Goal: Task Accomplishment & Management: Manage account settings

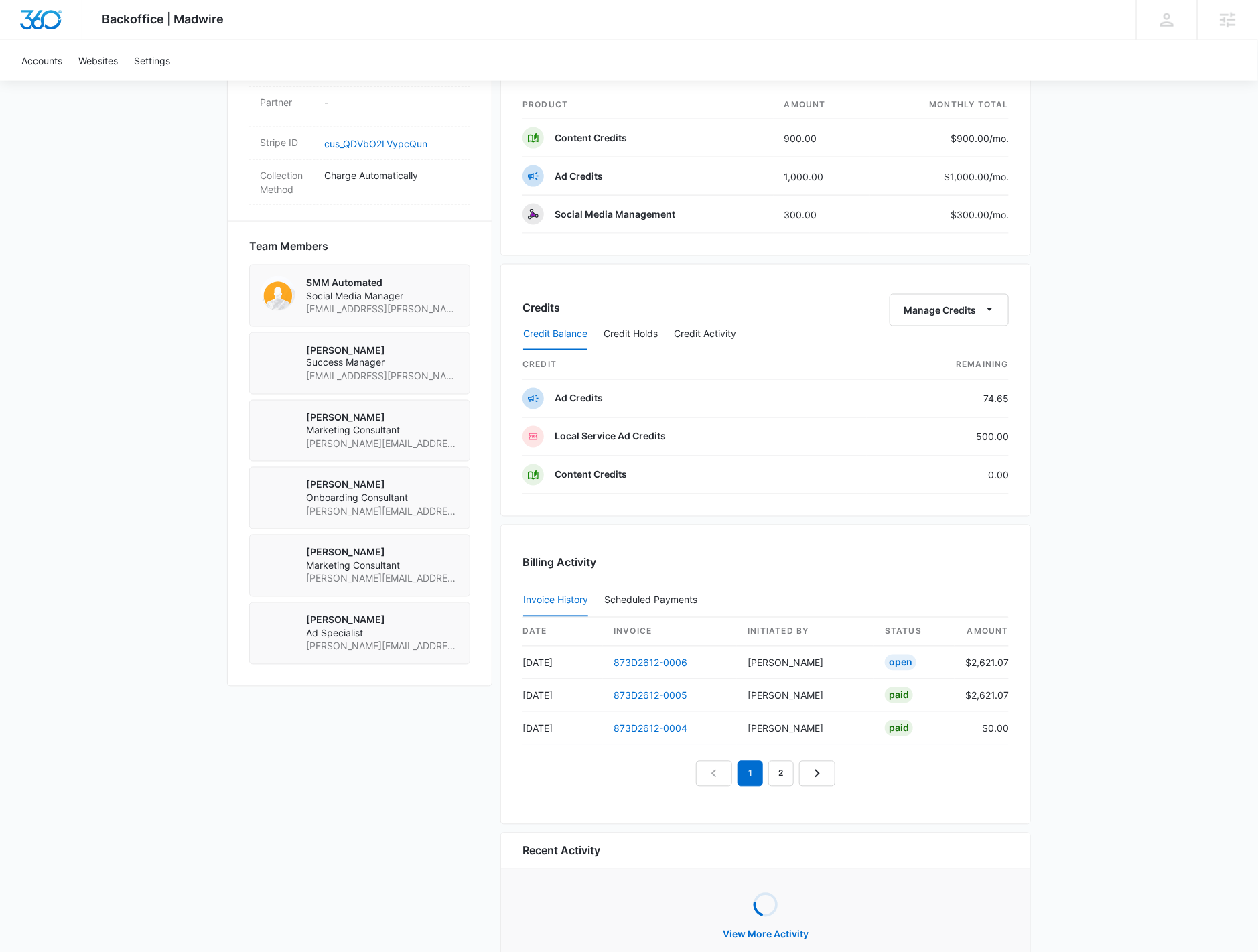
scroll to position [888, 0]
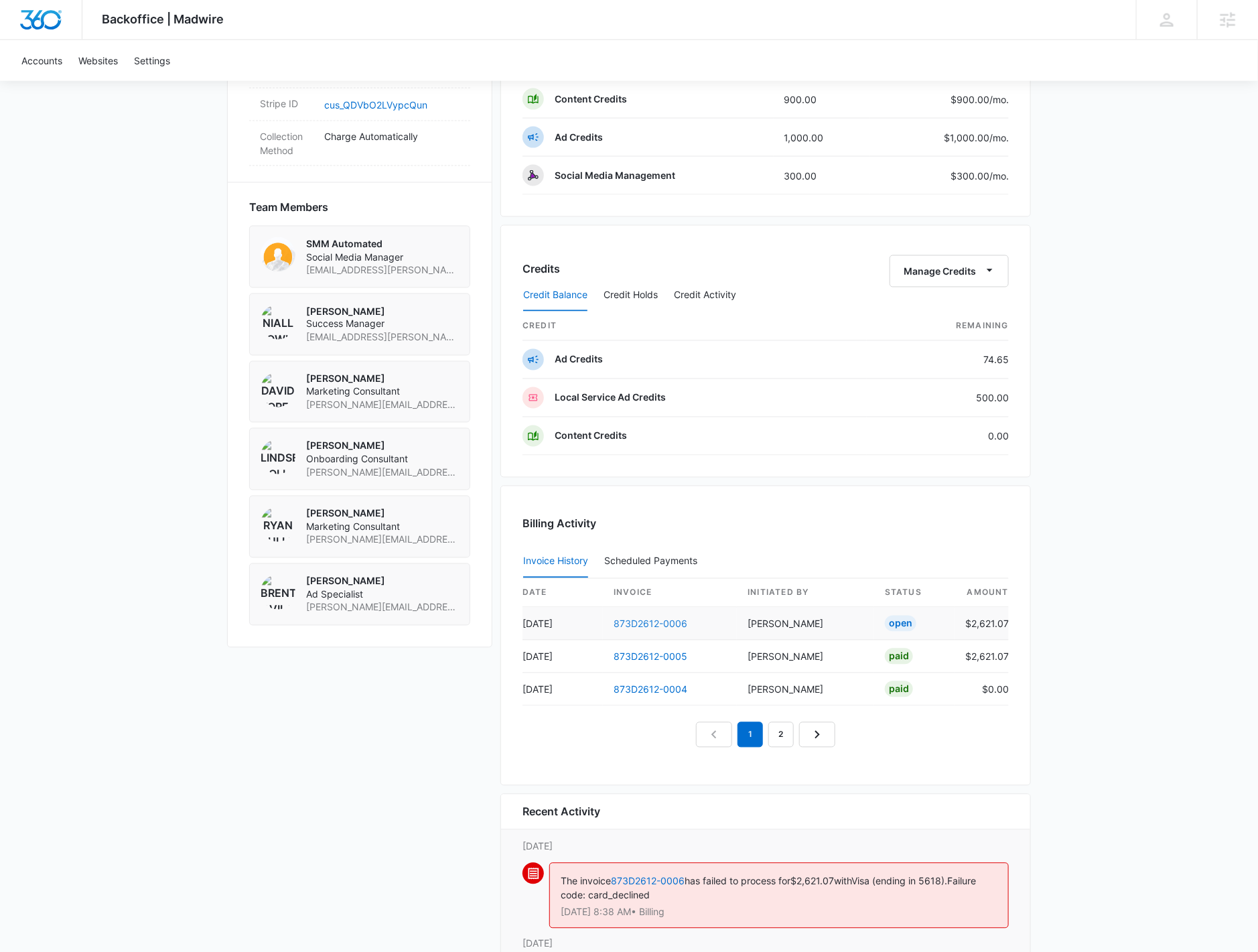
click at [670, 619] on link "873D2612-0006" at bounding box center [650, 624] width 74 height 12
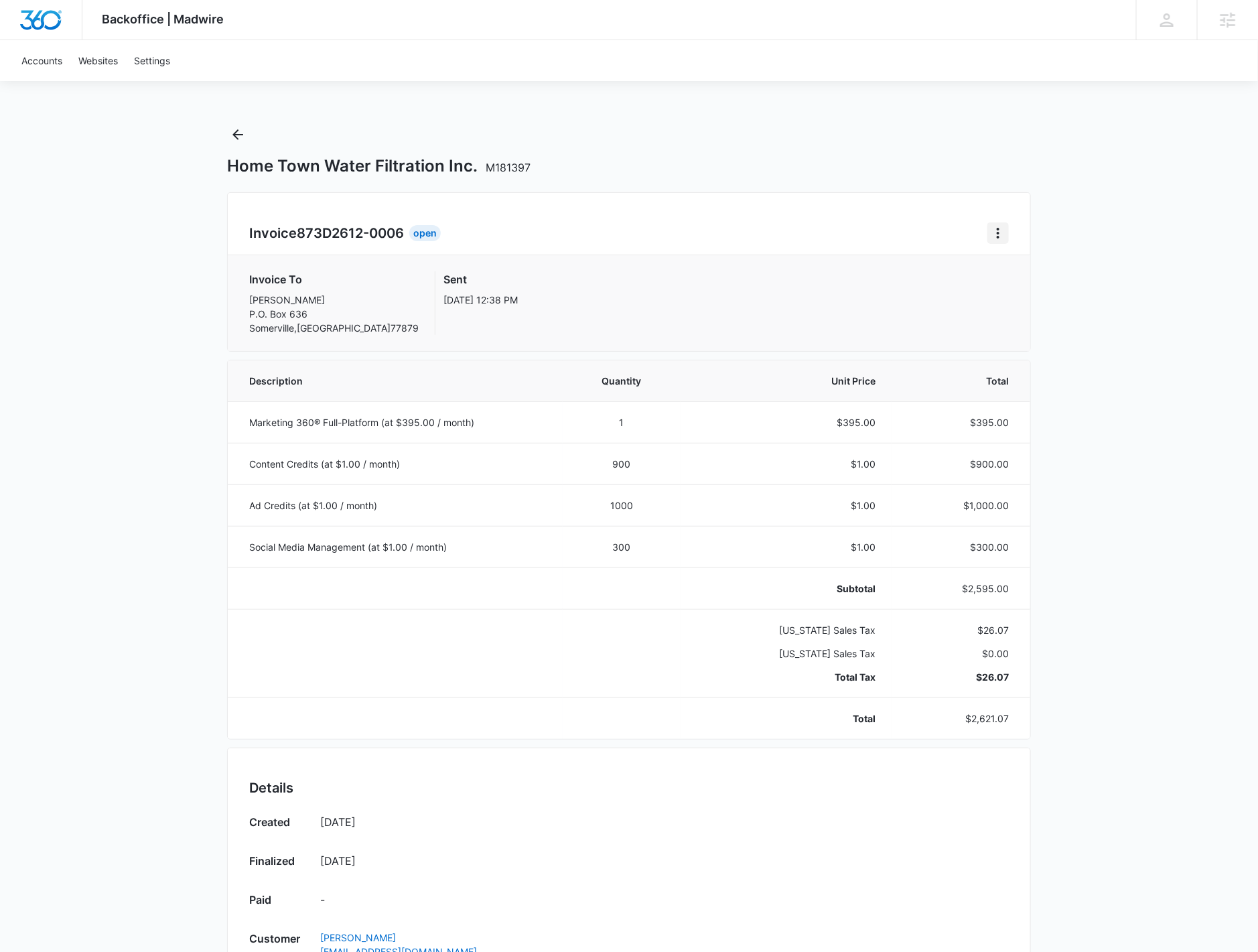
click at [1009, 233] on button "Home" at bounding box center [998, 233] width 21 height 21
click at [1012, 292] on div "Retry Payment" at bounding box center [1043, 291] width 78 height 9
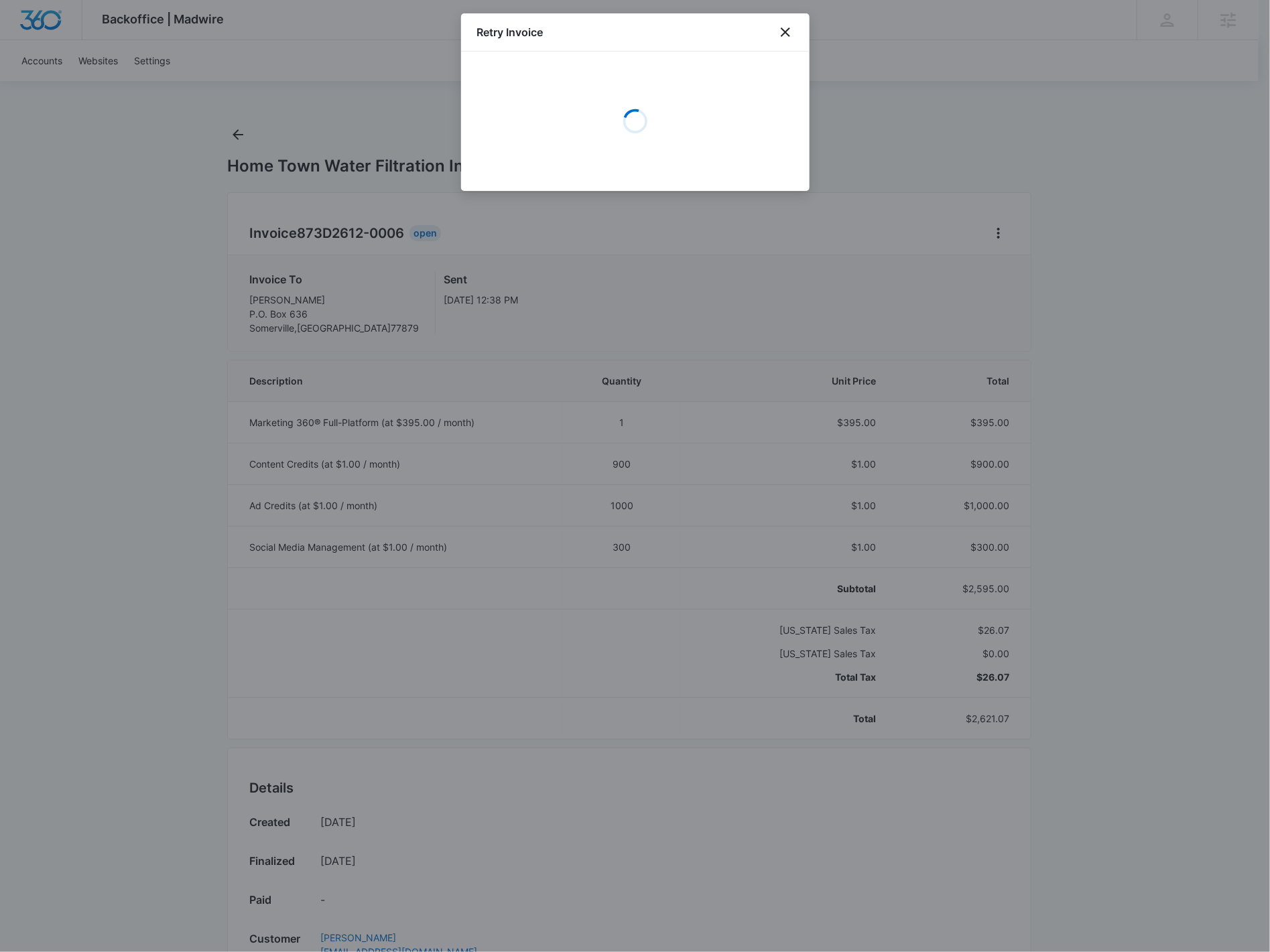
select select "pm_1RgWedA4n8RTgNjUfzEMAbBJ"
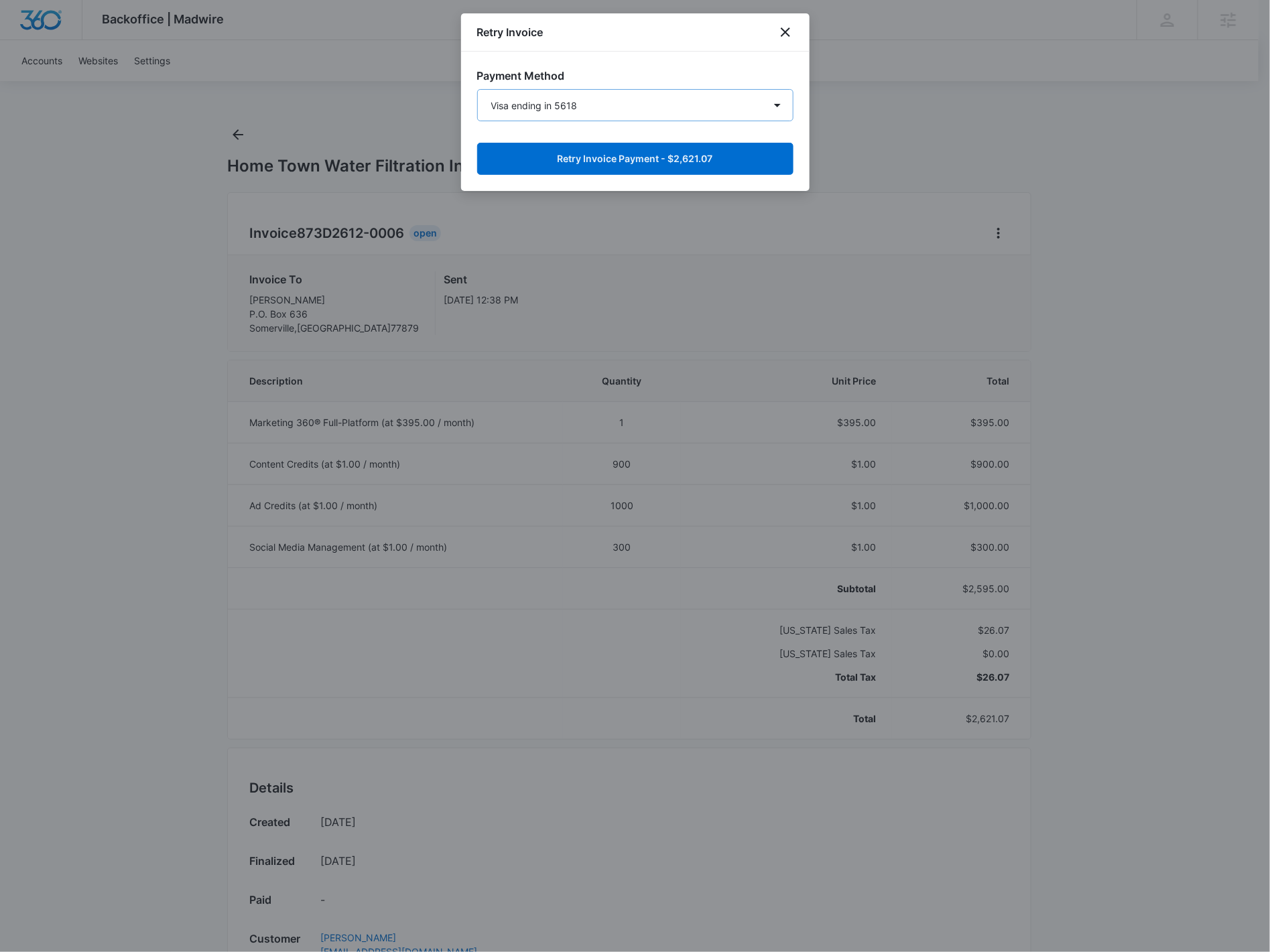
drag, startPoint x: 687, startPoint y: 122, endPoint x: 697, endPoint y: 89, distance: 34.5
click at [683, 119] on form "Visa ending in 3352 Visa ending in 5618 New Payment Method Retry Invoice Paymen…" at bounding box center [635, 132] width 316 height 86
click at [697, 89] on select "Visa ending in 3352 Visa ending in 5618 New Payment Method" at bounding box center [635, 105] width 316 height 32
click at [704, 58] on div "Payment Method Visa ending in 3352 Visa ending in 5618 New Payment Method Retry…" at bounding box center [635, 121] width 349 height 140
click at [656, 169] on button "Retry Invoice Payment - $2,621.07" at bounding box center [635, 159] width 316 height 32
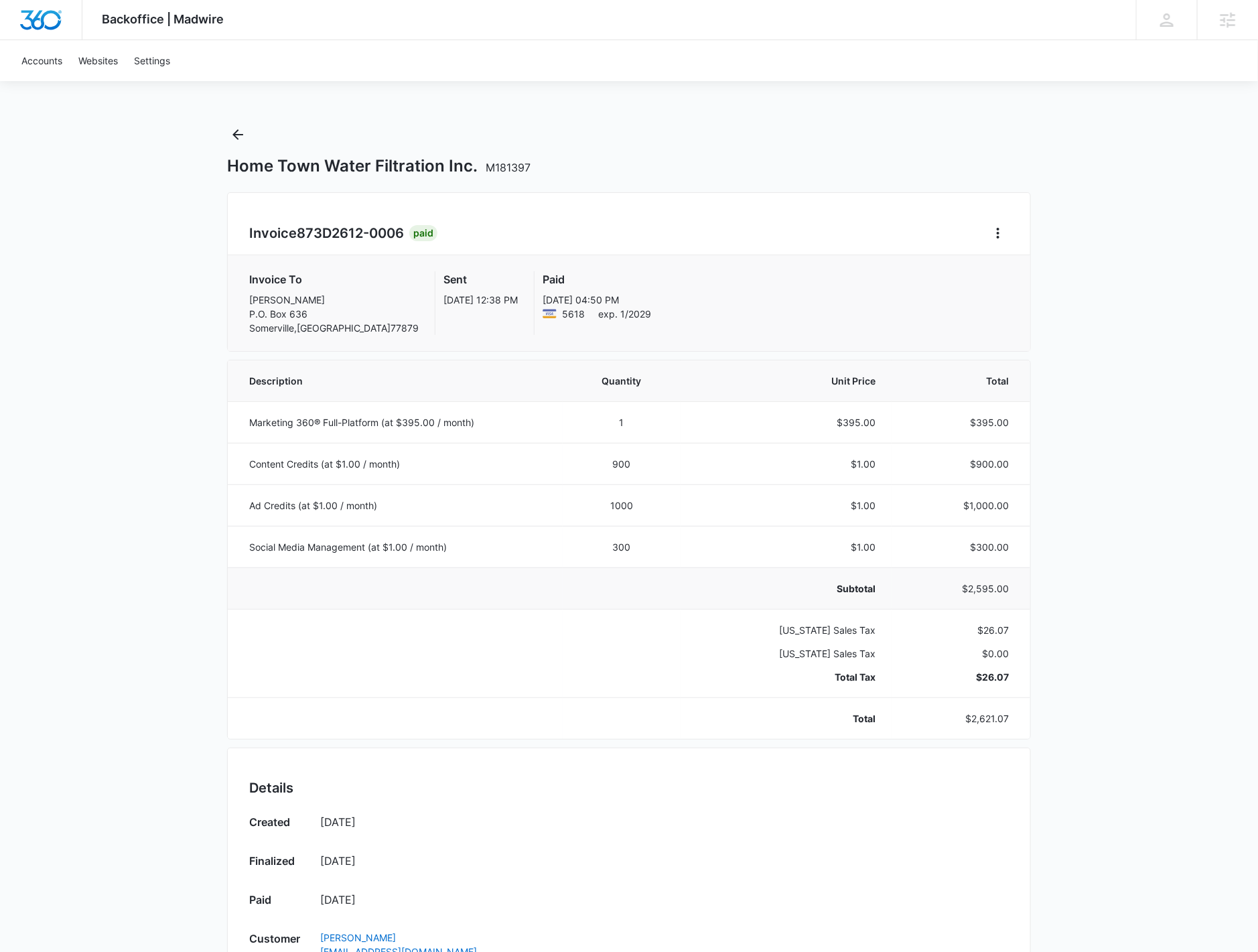
click at [987, 582] on p "$2,595.00" at bounding box center [959, 589] width 101 height 14
copy p "2,595.00"
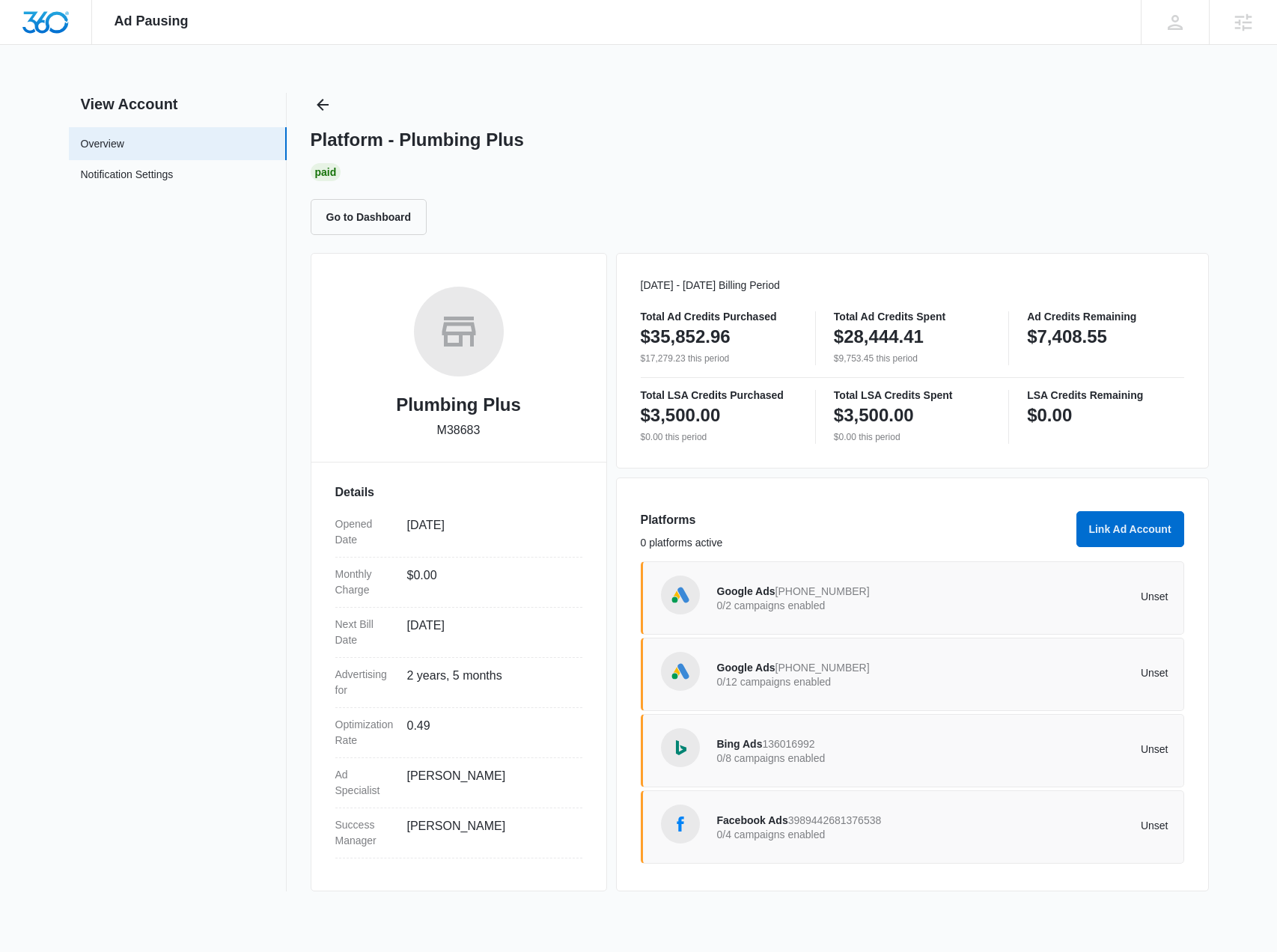
click at [526, 136] on div "Platform - Plumbing Plus" at bounding box center [759, 140] width 898 height 22
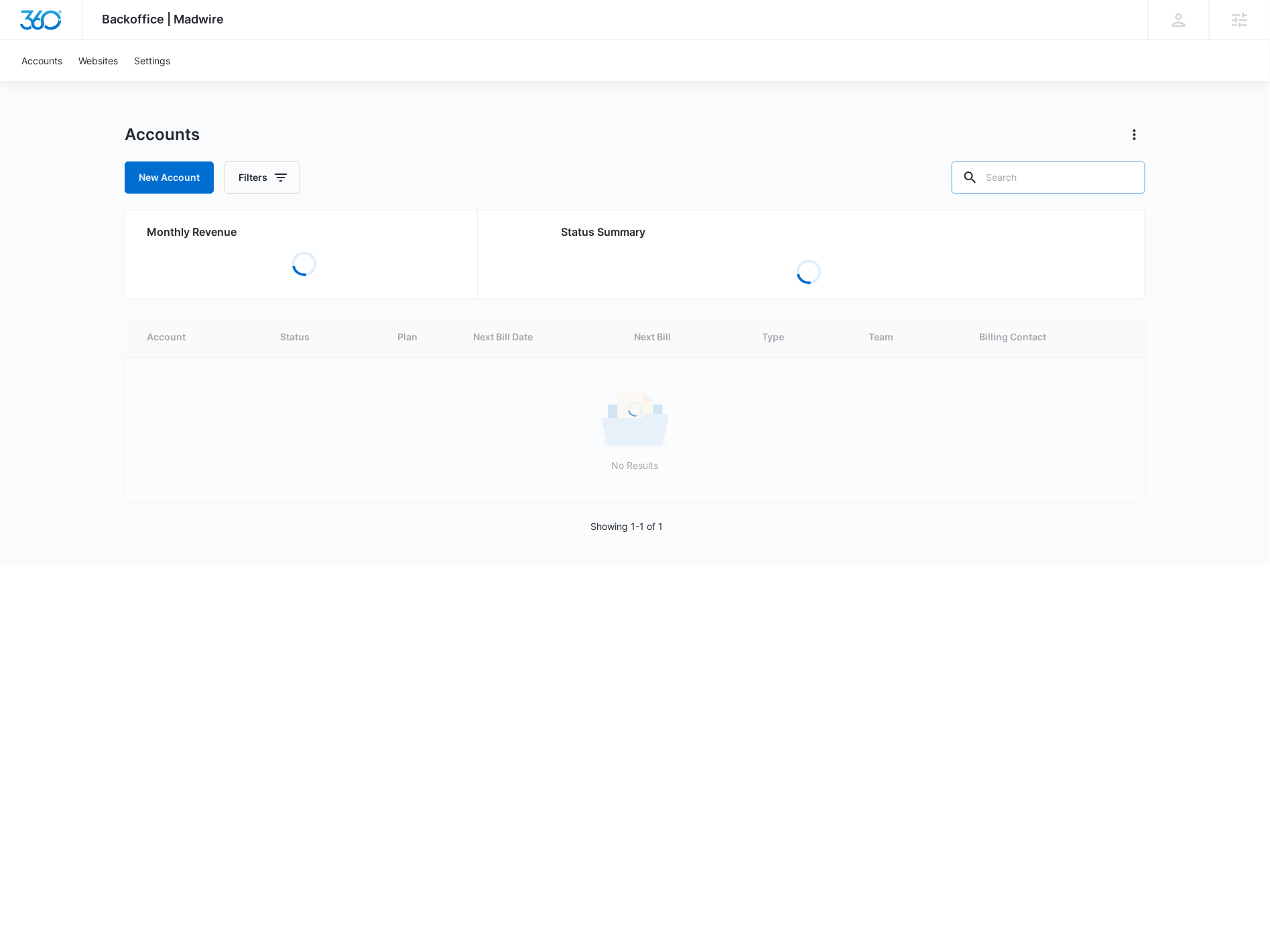
click at [1041, 174] on input "text" at bounding box center [1048, 177] width 193 height 32
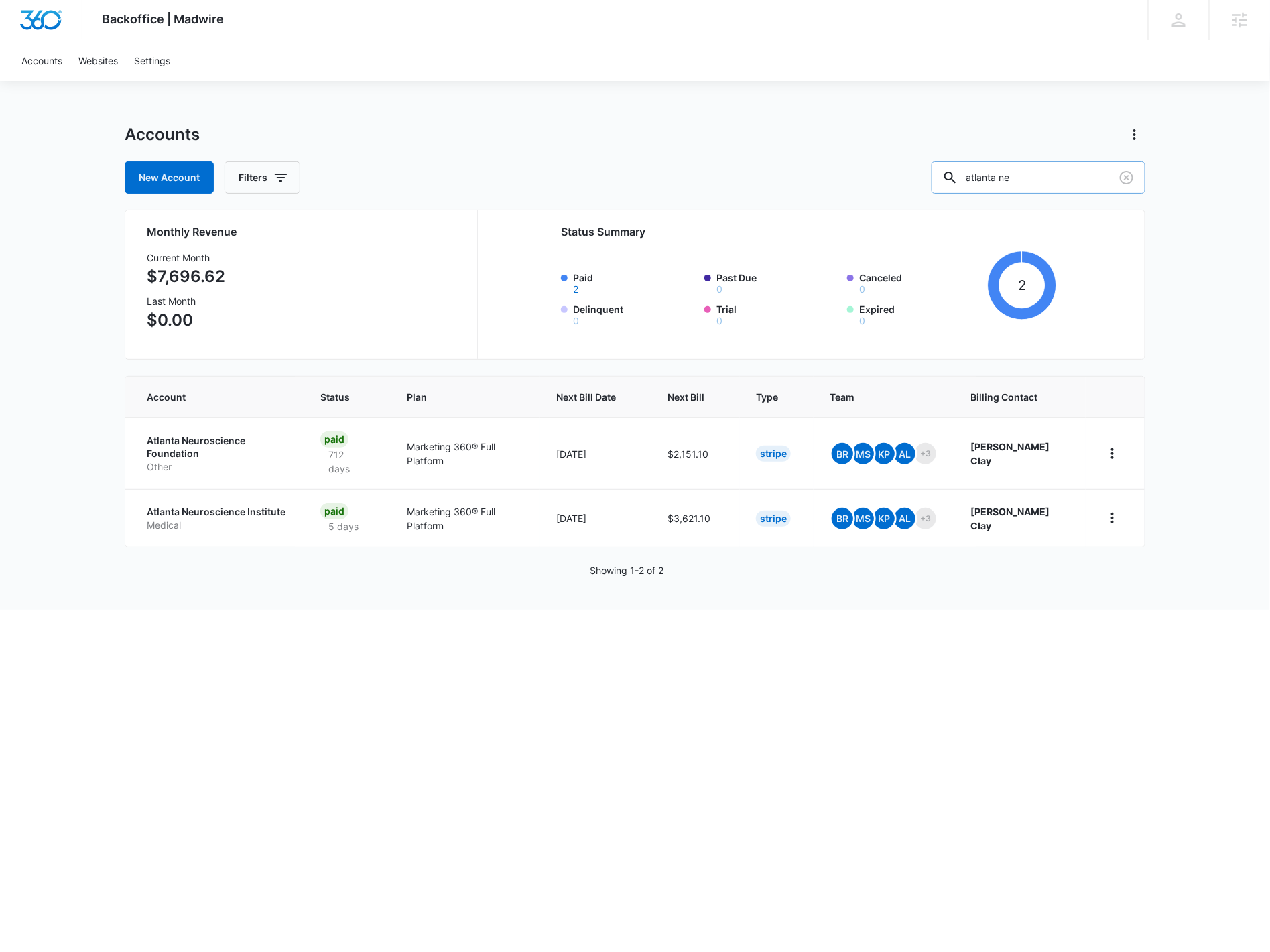
click at [1029, 189] on input "atlanta ne" at bounding box center [1038, 177] width 213 height 32
click at [1030, 189] on input "atlanta ne" at bounding box center [1038, 177] width 213 height 32
click at [1030, 188] on input "atlanta ne" at bounding box center [1038, 177] width 213 height 32
click at [1026, 185] on input "atlanta ne" at bounding box center [1038, 177] width 213 height 32
click at [1026, 184] on input "atlanta ne" at bounding box center [1038, 177] width 213 height 32
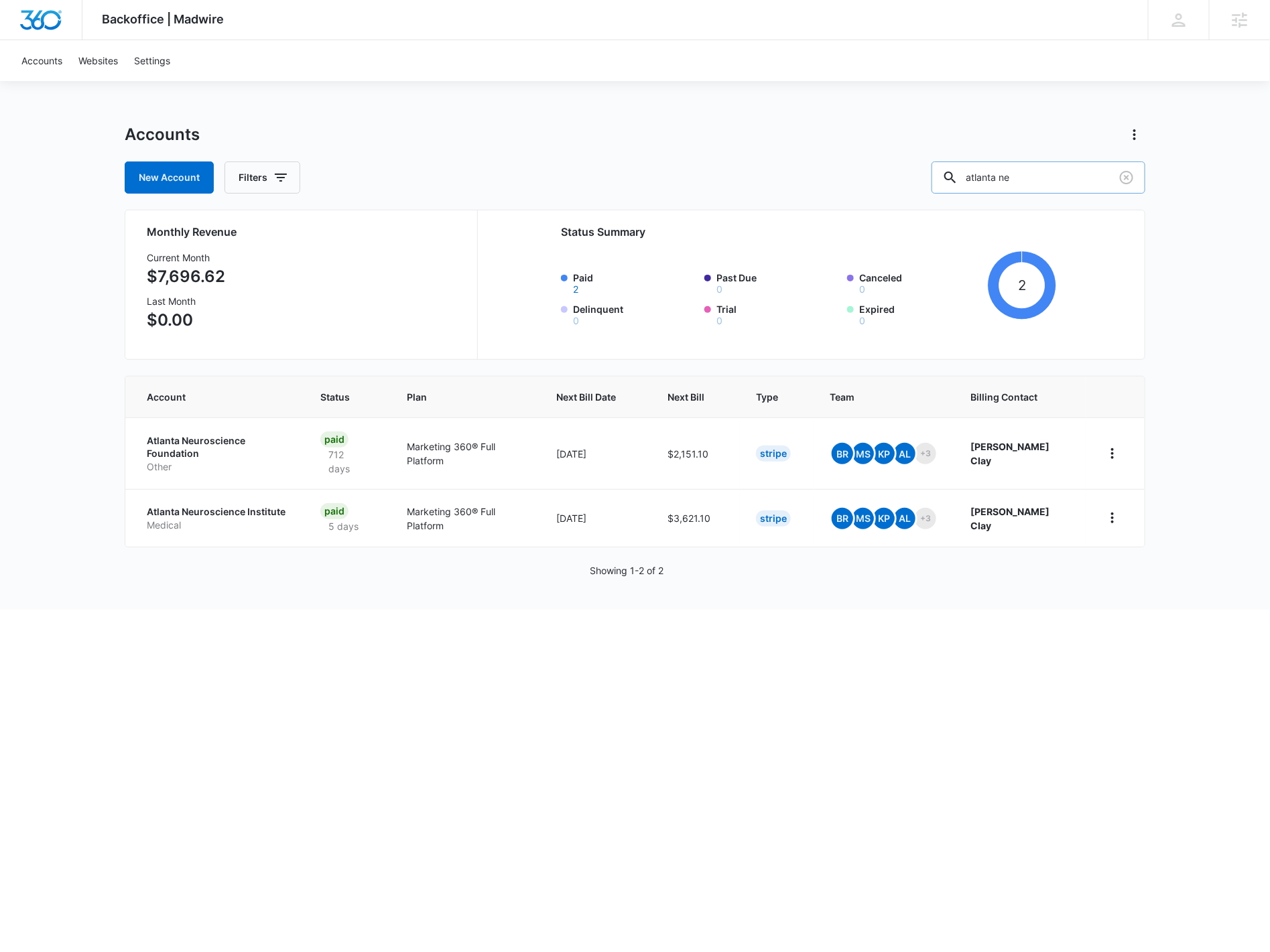
click at [1024, 183] on input "atlanta ne" at bounding box center [1038, 177] width 213 height 32
click at [1022, 182] on input "atlanta ne" at bounding box center [1038, 177] width 213 height 32
click at [1022, 181] on input "atlanta ne" at bounding box center [1038, 177] width 213 height 32
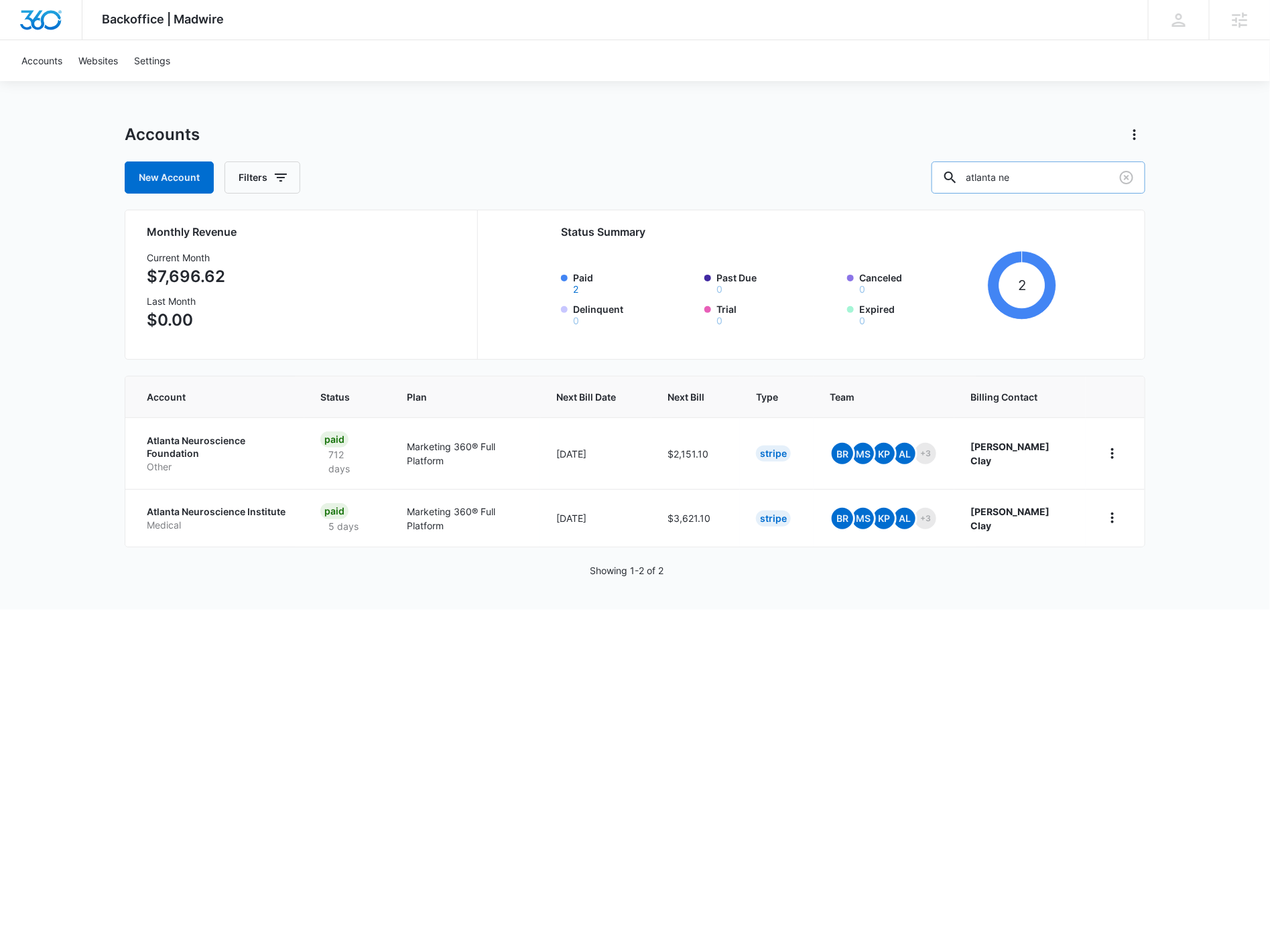
click at [1020, 180] on input "atlanta ne" at bounding box center [1038, 177] width 213 height 32
click at [1019, 178] on input "atlanta ne" at bounding box center [1038, 177] width 213 height 32
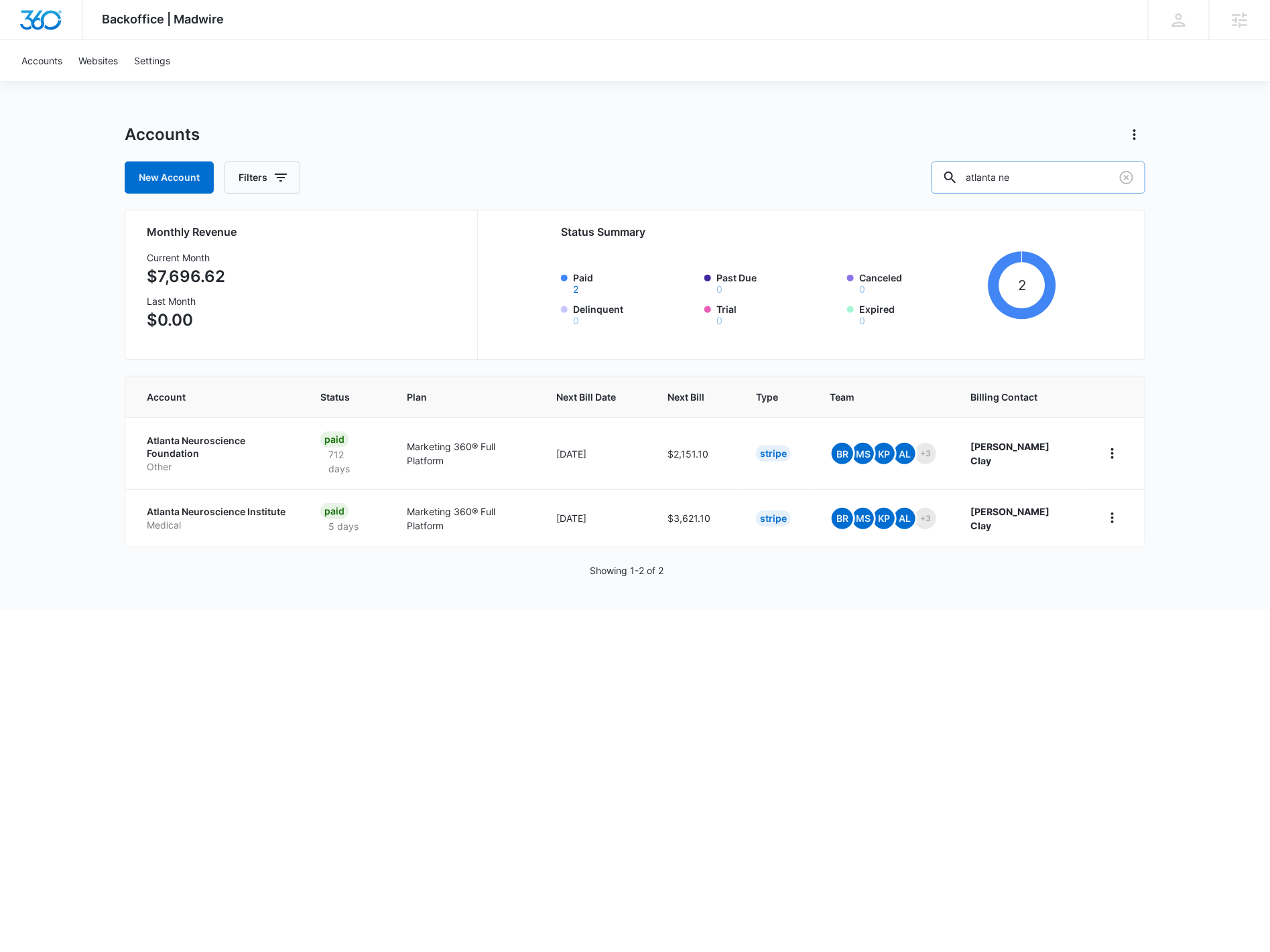
click at [1019, 178] on input "atlanta ne" at bounding box center [1038, 177] width 213 height 32
paste input "M327784"
type input "M327784"
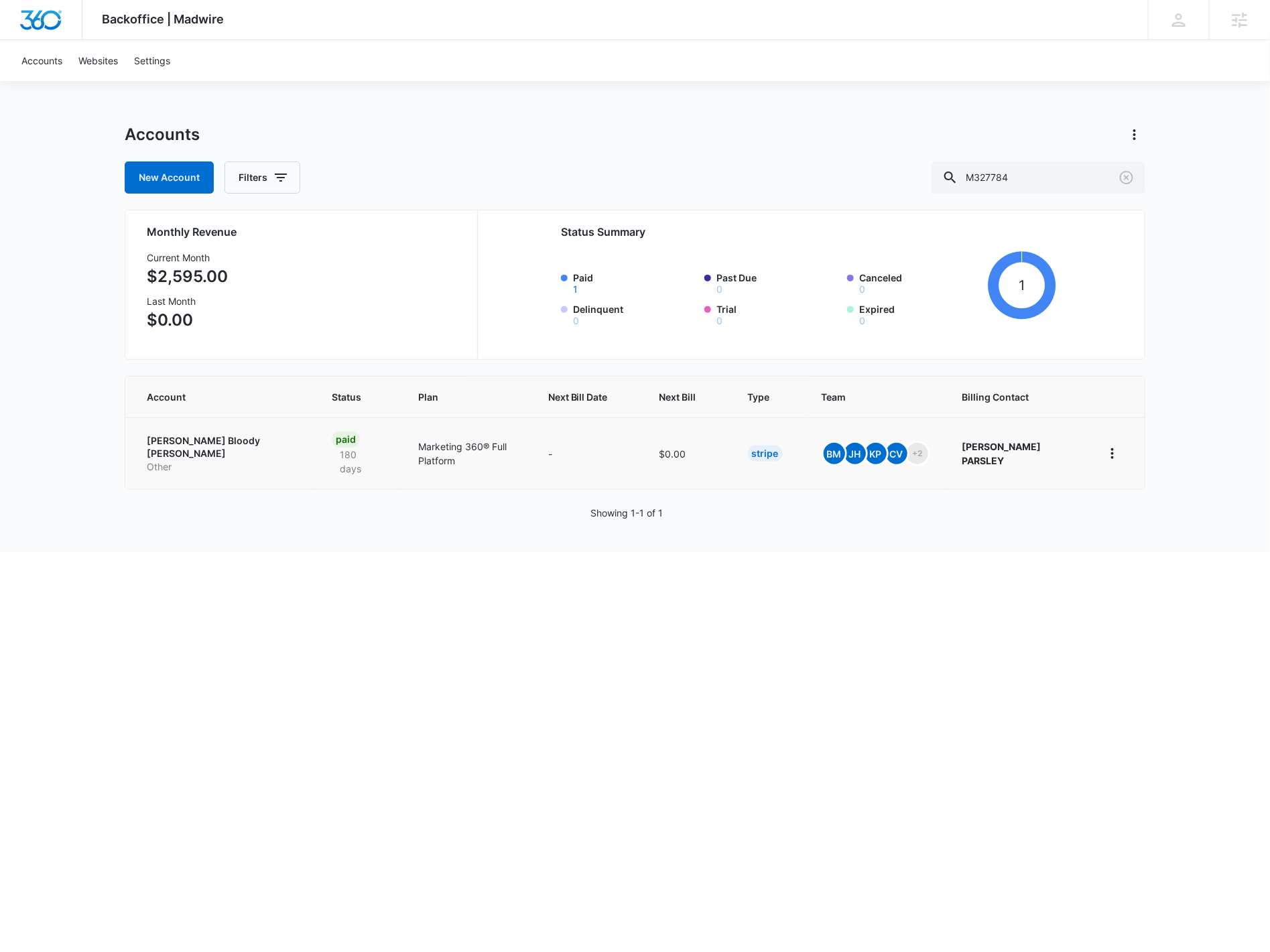
click at [175, 431] on td "Smiley's Bloody Mary Other" at bounding box center [220, 453] width 190 height 71
click at [225, 461] on p "Other" at bounding box center [223, 467] width 153 height 13
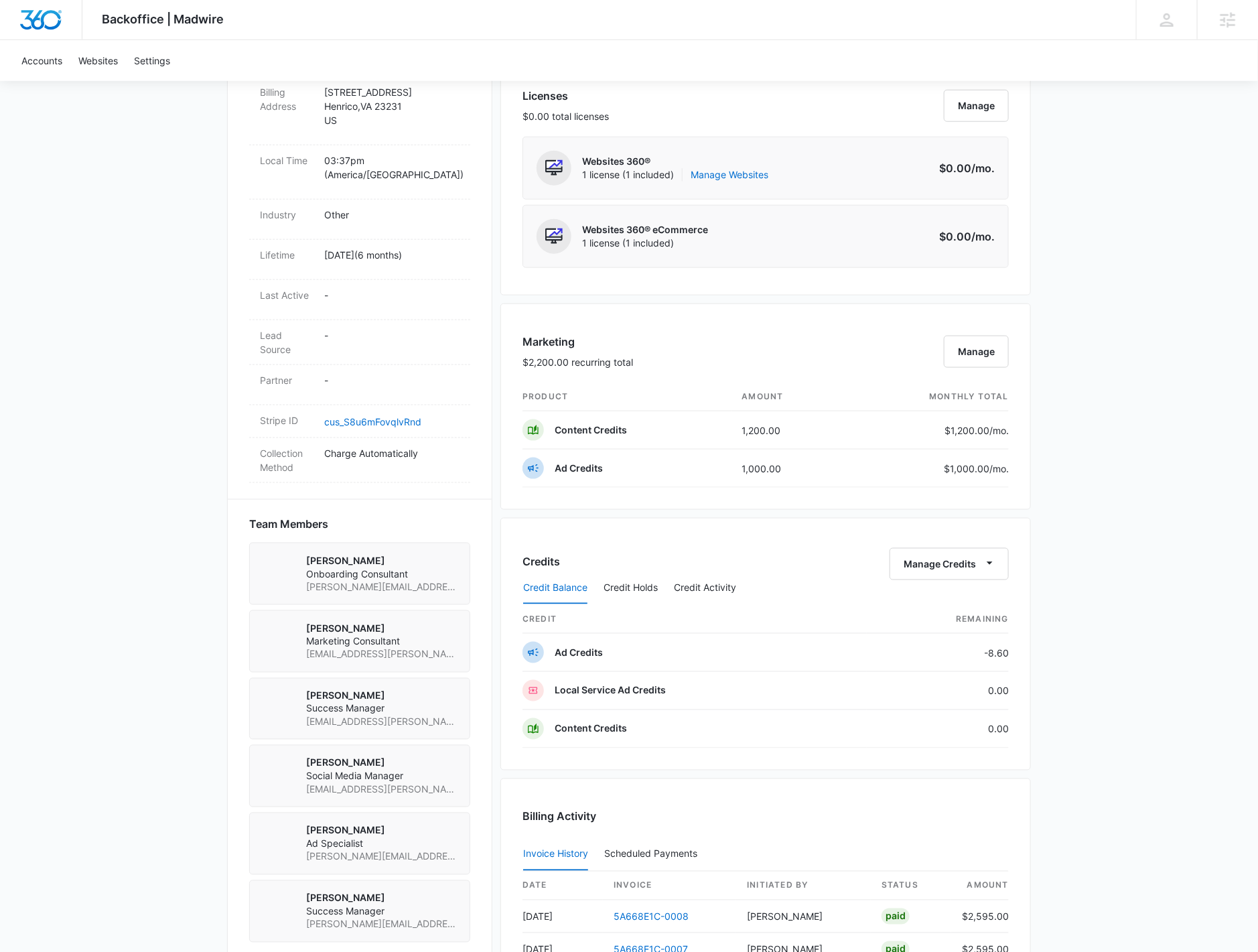
scroll to position [670, 0]
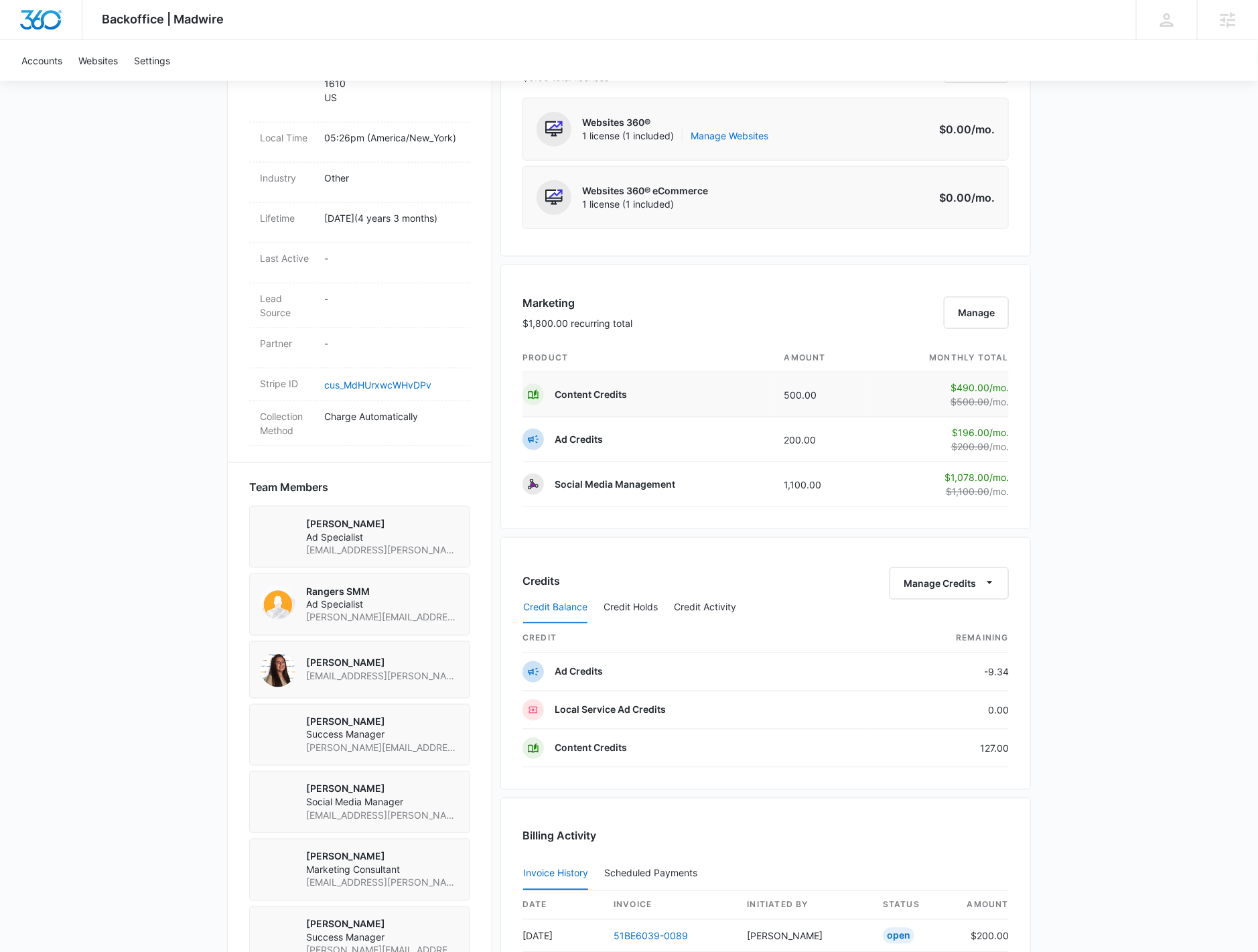
scroll to position [904, 0]
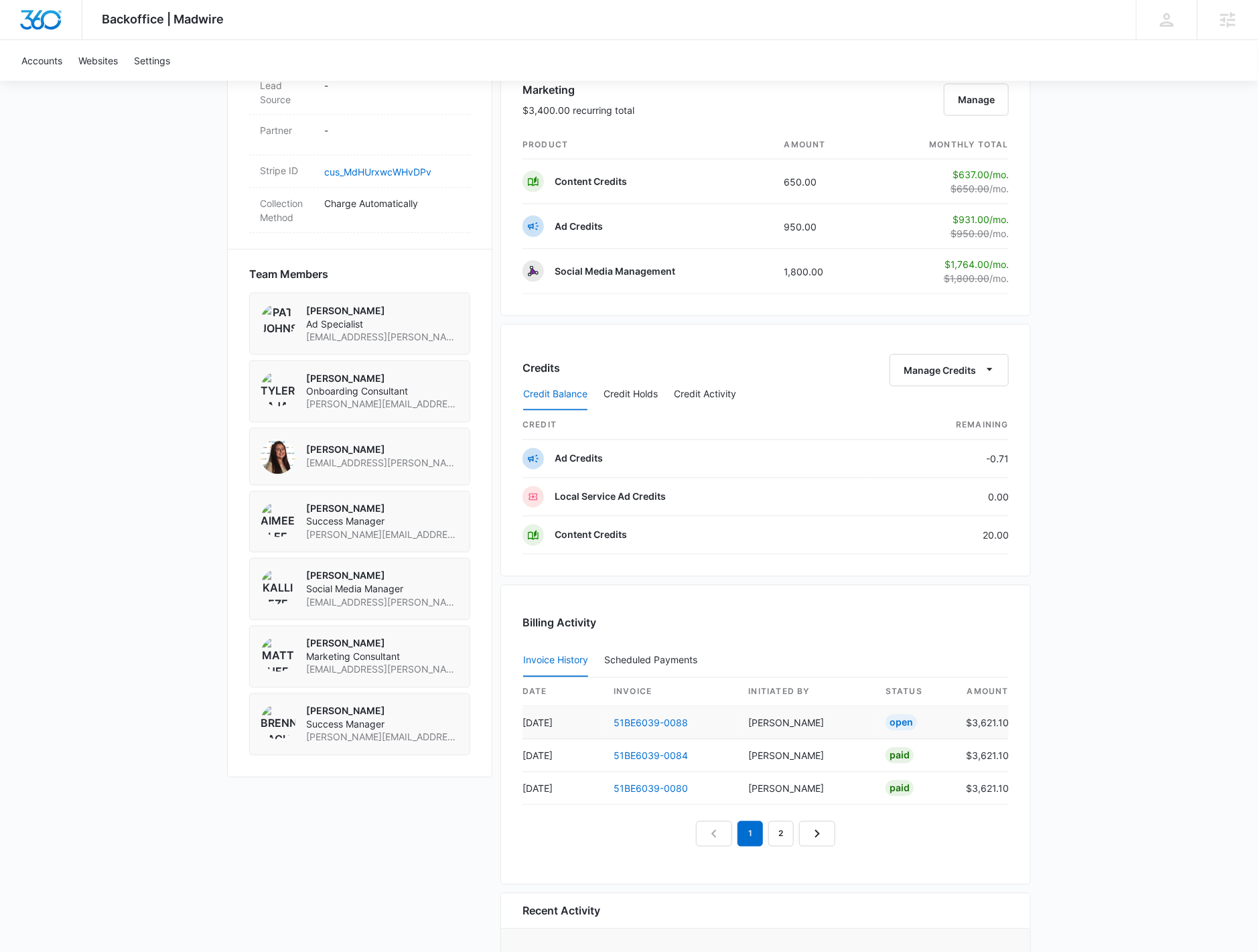
scroll to position [904, 0]
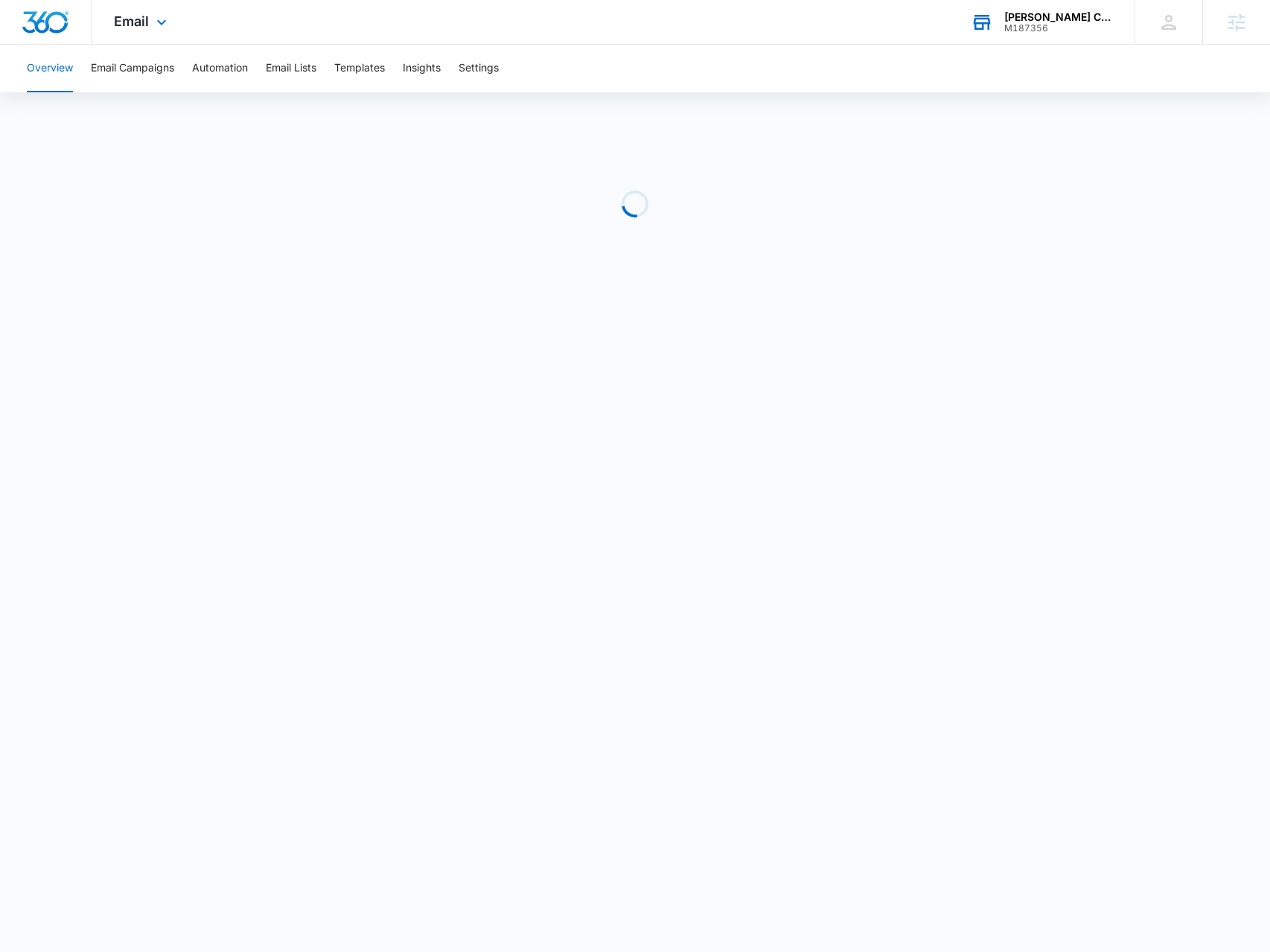
click at [1048, 29] on div "M187356" at bounding box center [1058, 28] width 108 height 10
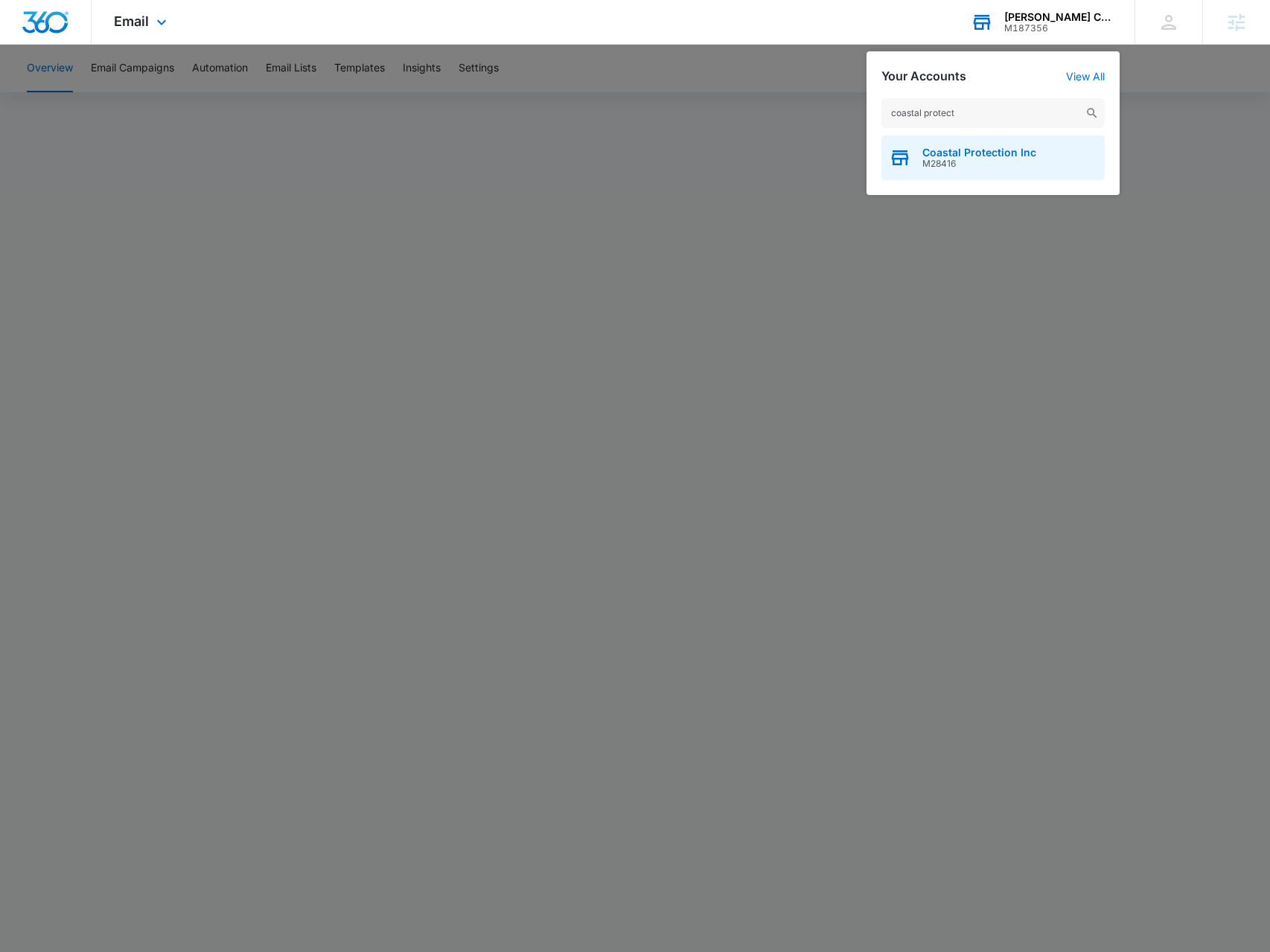
type input "coastal protect"
click at [980, 139] on div "Coastal Protection Inc M28416" at bounding box center [993, 158] width 223 height 44
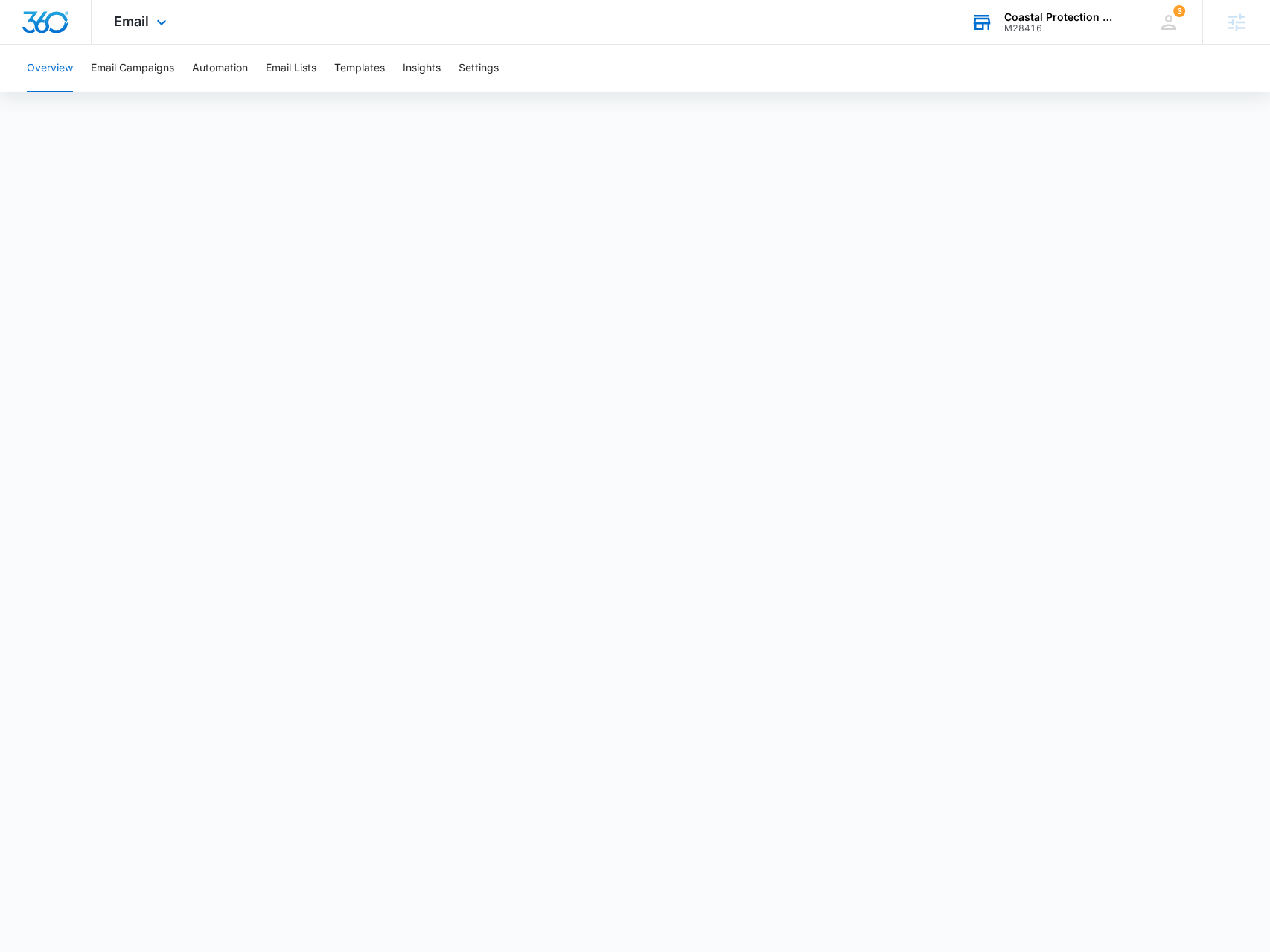
click at [149, 19] on div "Email Apps Reputation Websites Forms CRM Email Social Payments POS Content Ads …" at bounding box center [142, 21] width 101 height 44
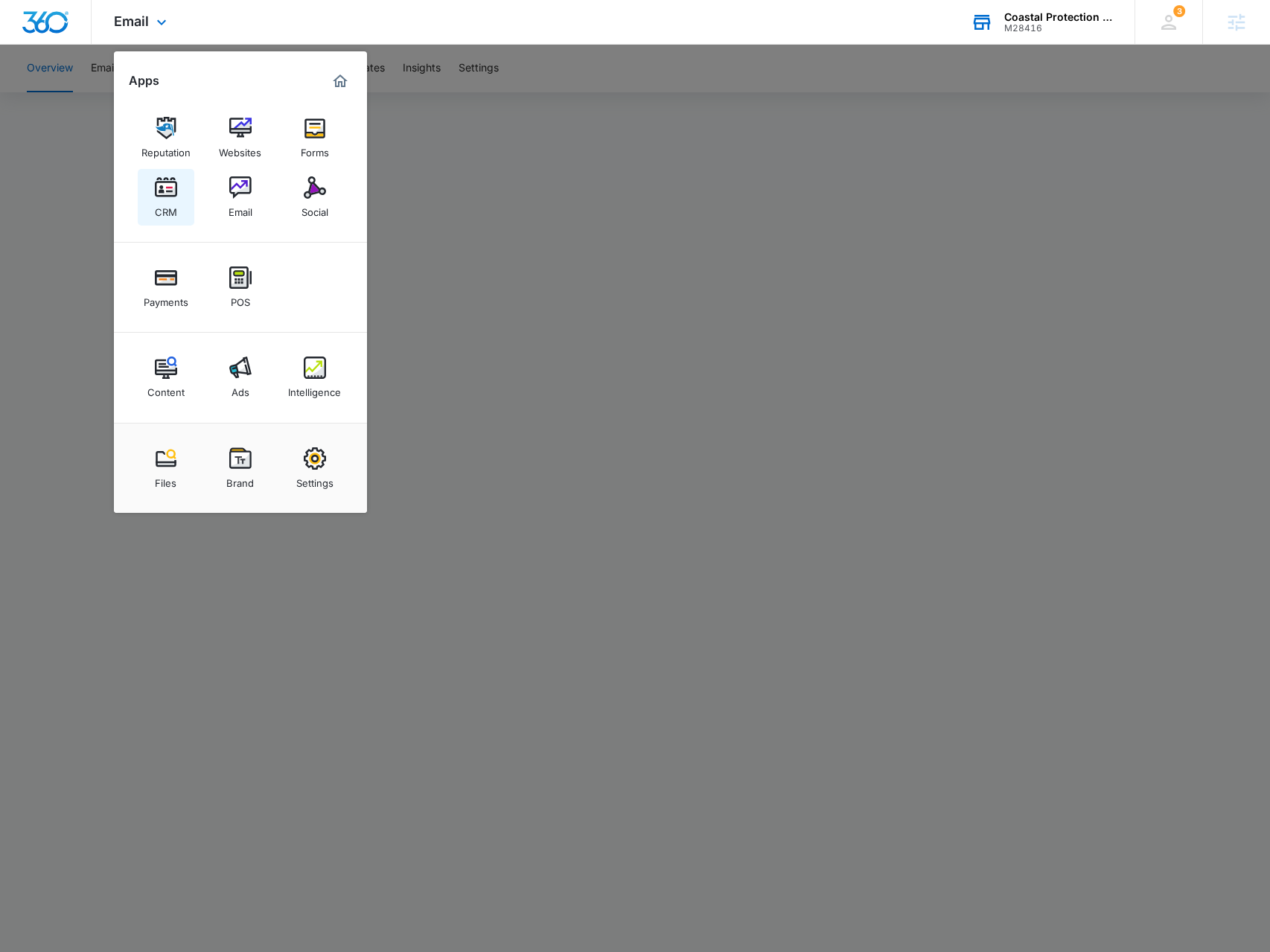
click at [167, 205] on div "CRM" at bounding box center [166, 208] width 22 height 20
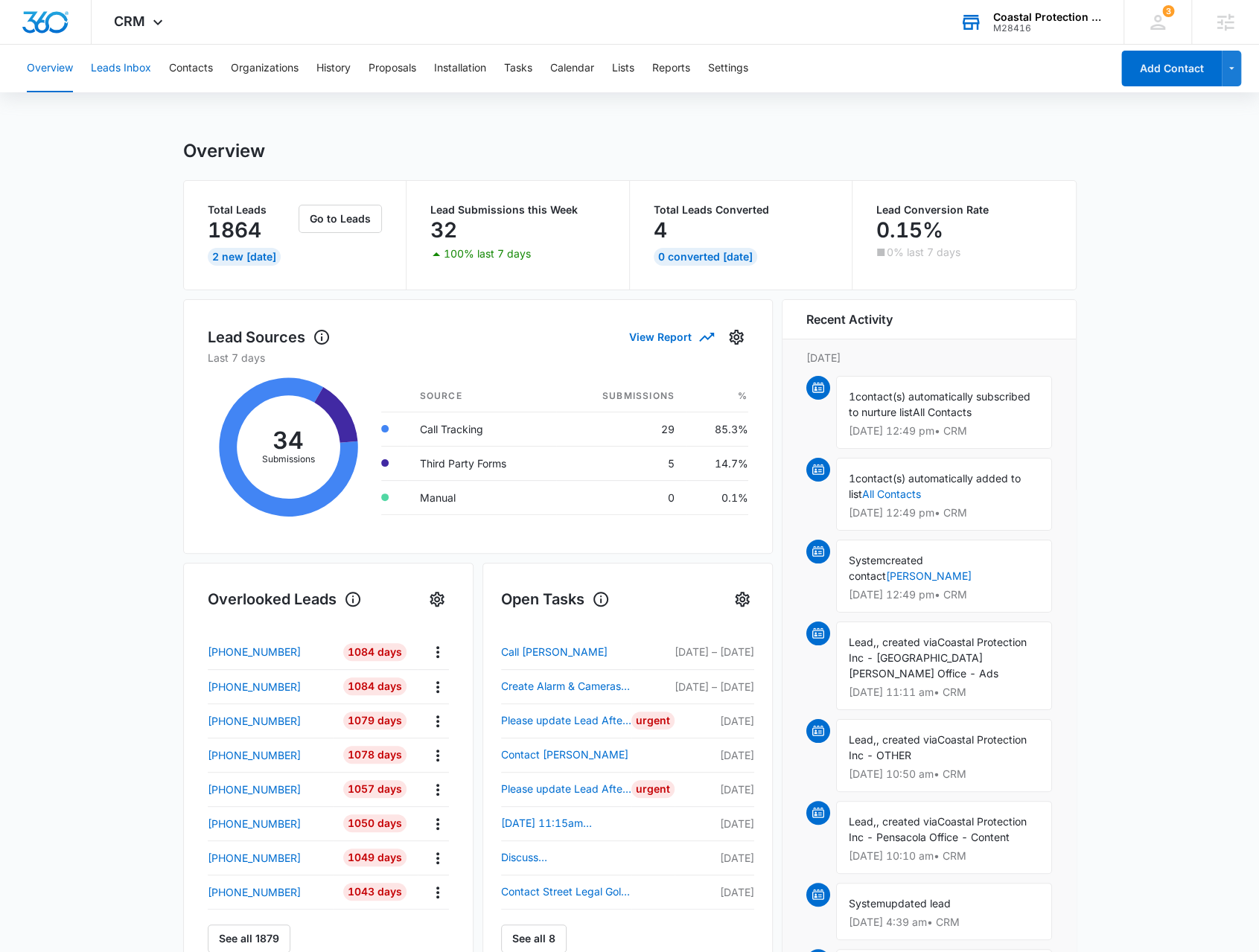
click at [103, 57] on button "Leads Inbox" at bounding box center [120, 68] width 61 height 48
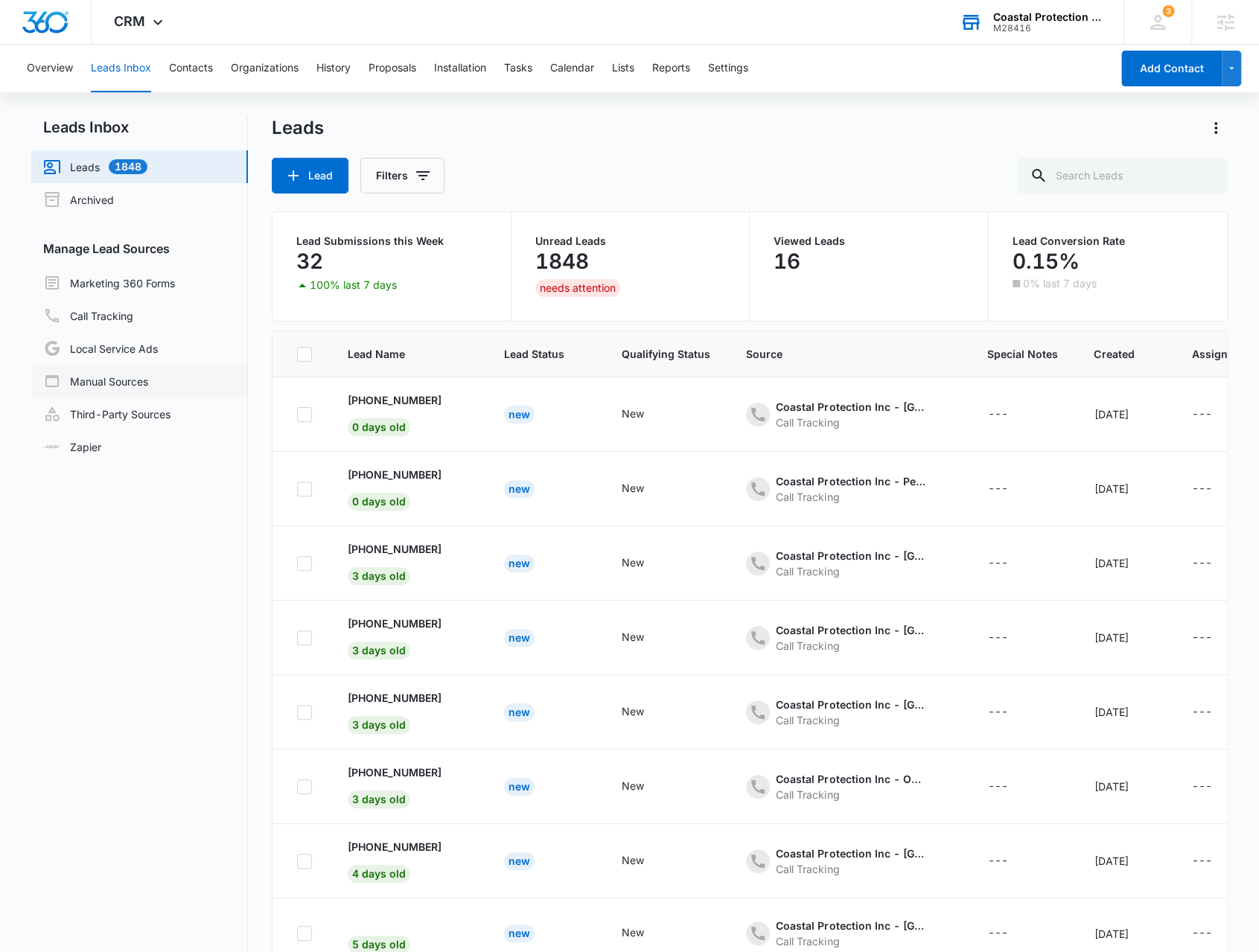
click at [120, 378] on link "Manual Sources" at bounding box center [96, 380] width 105 height 18
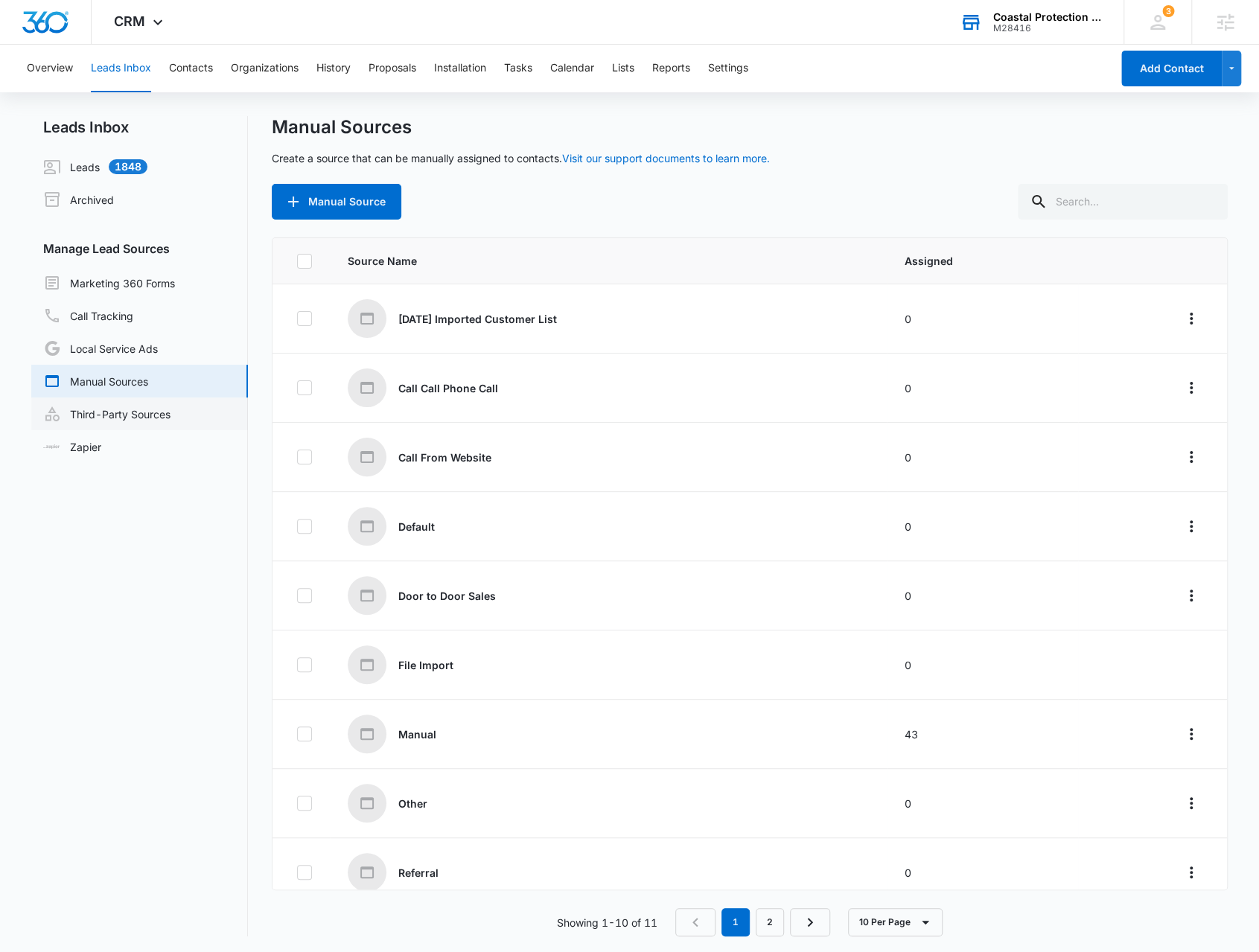
click at [130, 421] on link "Third-Party Sources" at bounding box center [107, 414] width 127 height 18
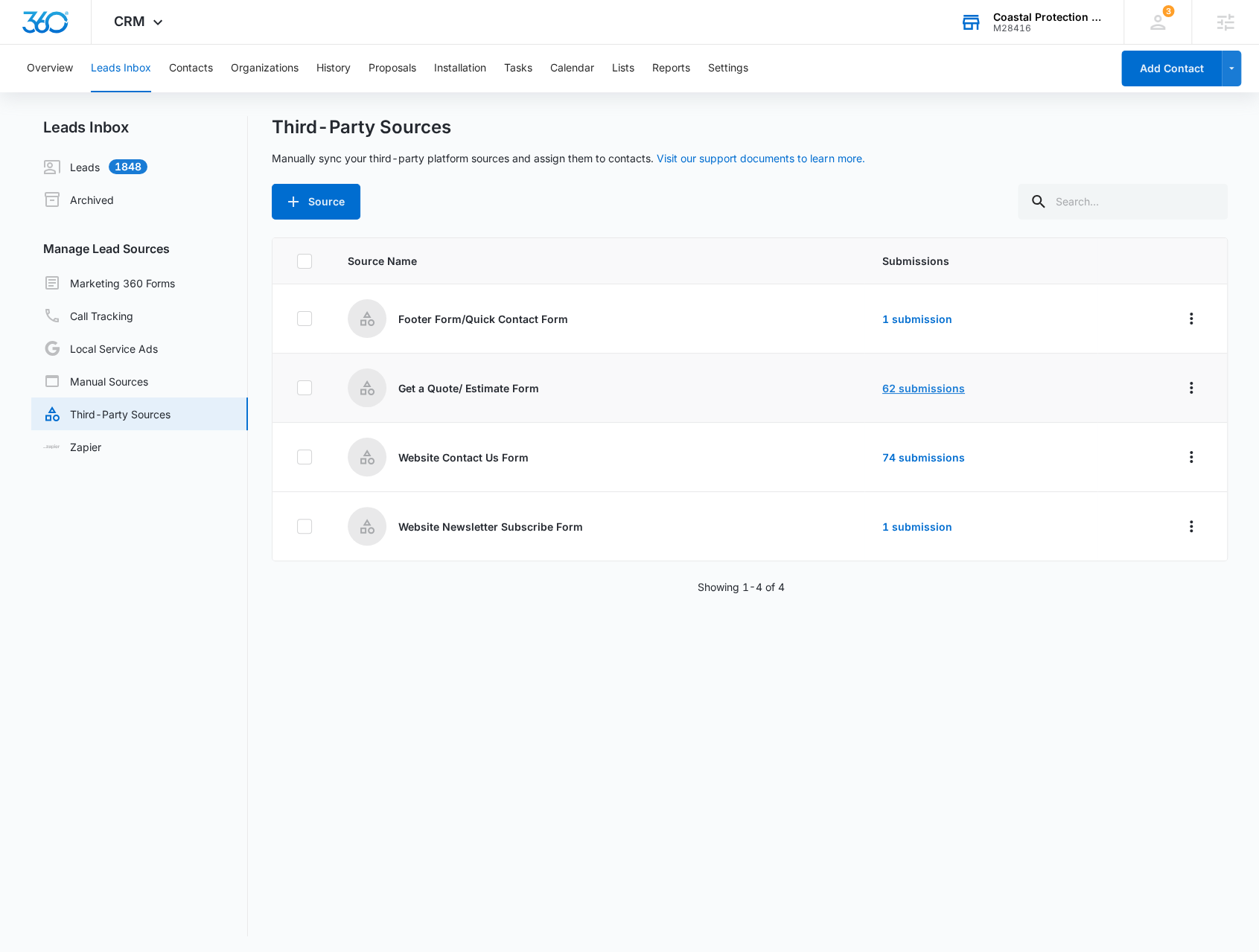
click at [898, 382] on link "62 submissions" at bounding box center [923, 388] width 83 height 13
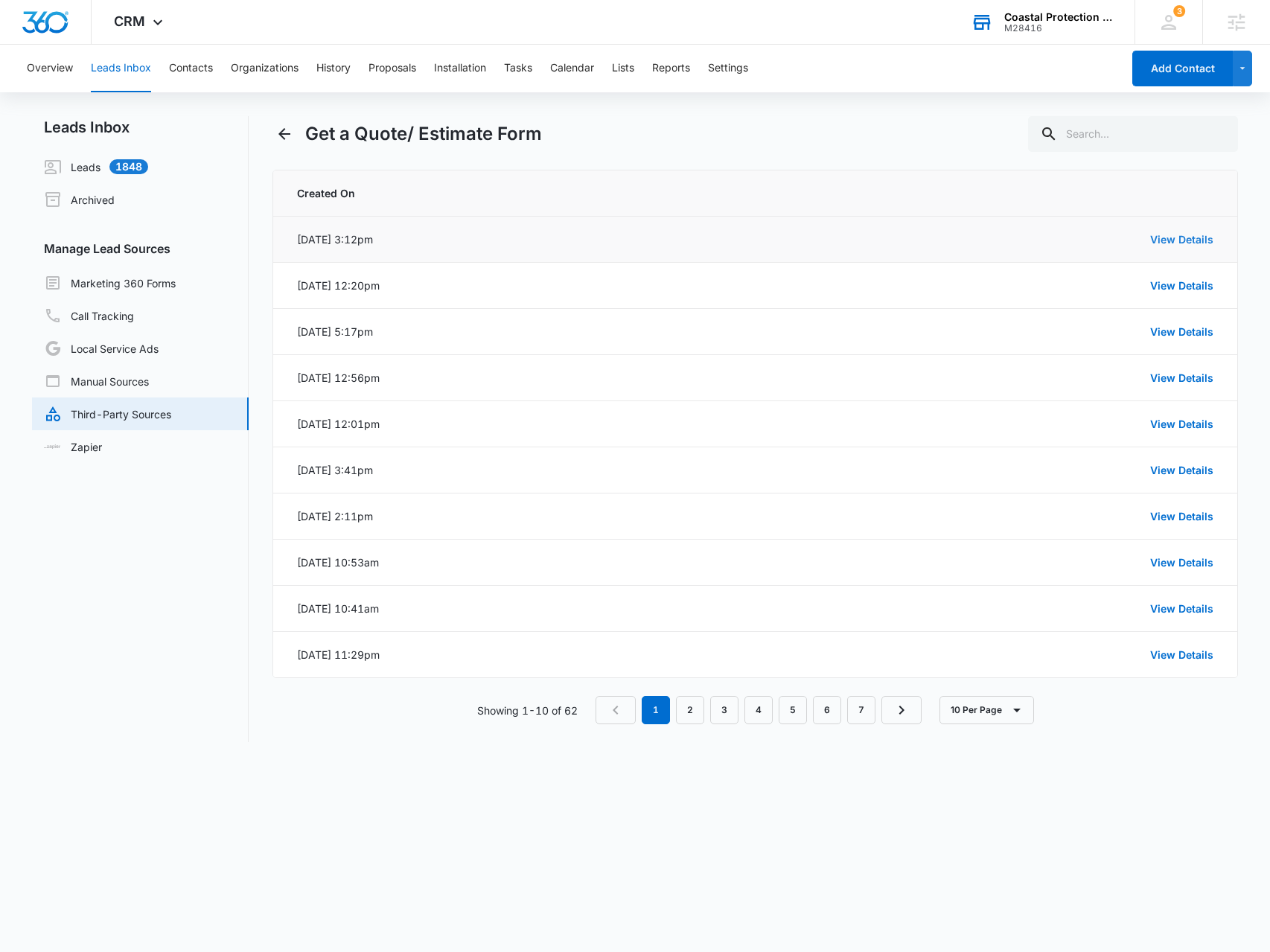
click at [1192, 242] on link "View Details" at bounding box center [1181, 239] width 63 height 13
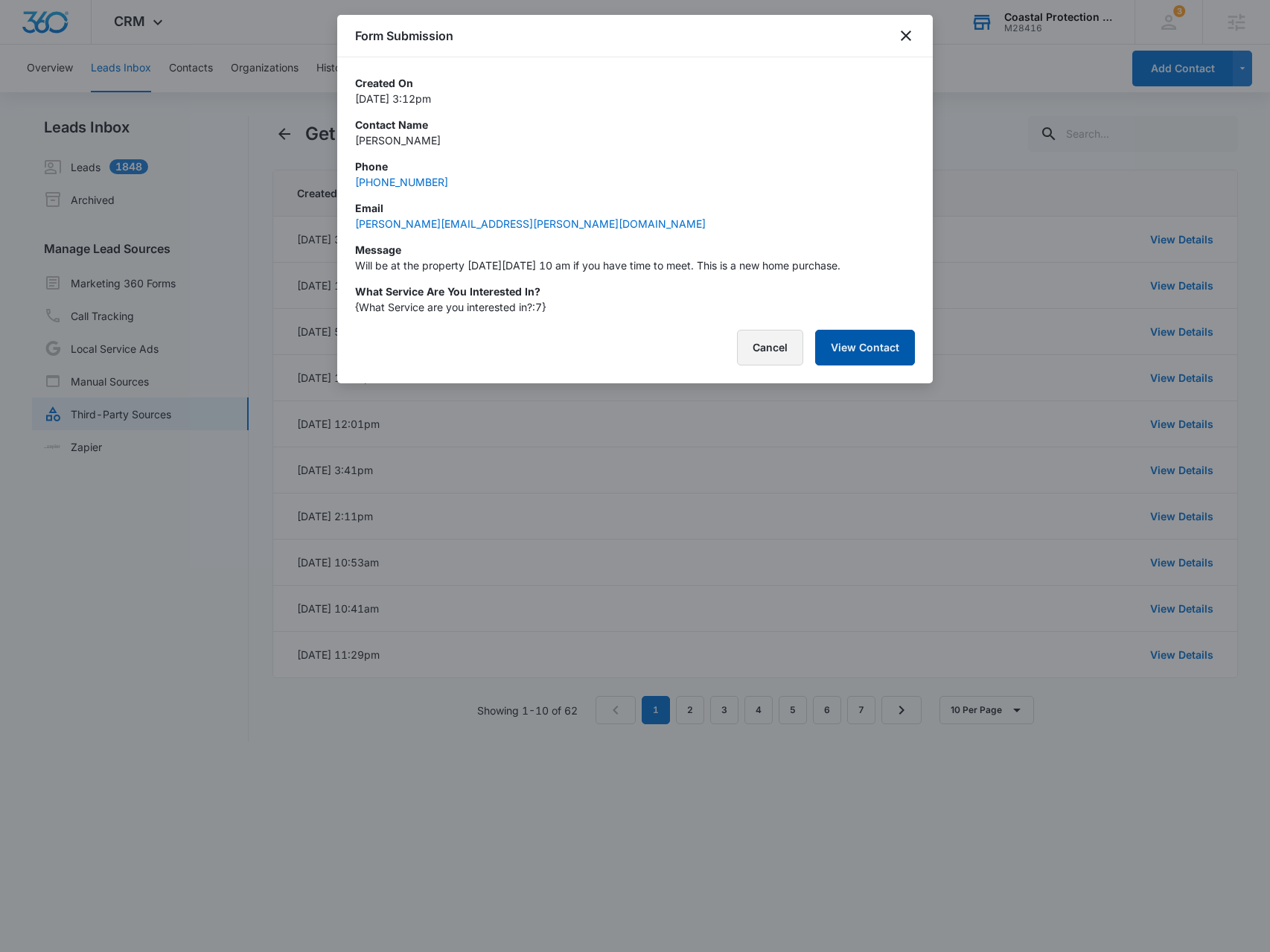
drag, startPoint x: 774, startPoint y: 344, endPoint x: 828, endPoint y: 347, distance: 54.1
click at [775, 349] on button "Cancel" at bounding box center [770, 348] width 67 height 36
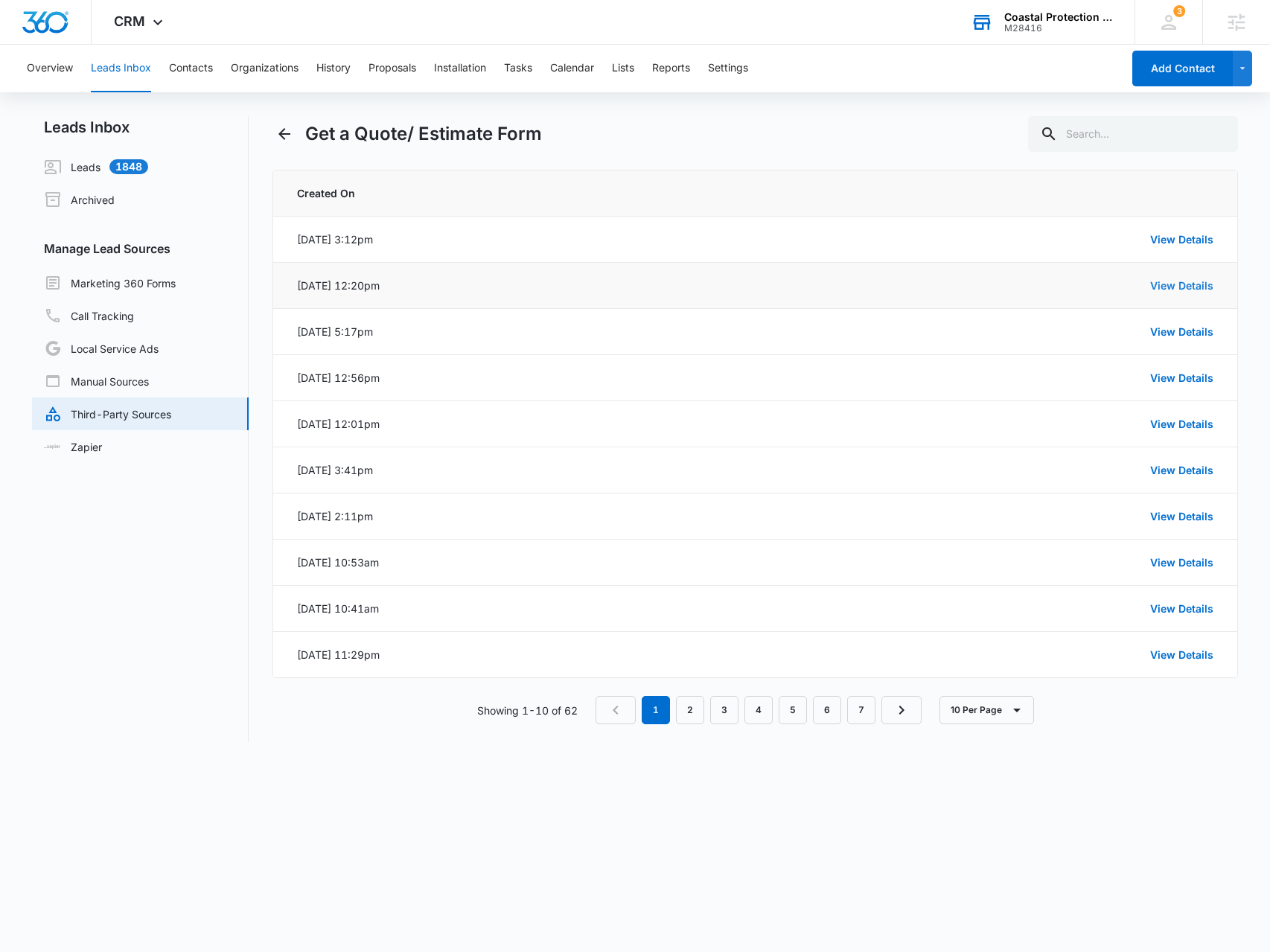
click at [1160, 281] on link "View Details" at bounding box center [1181, 285] width 63 height 13
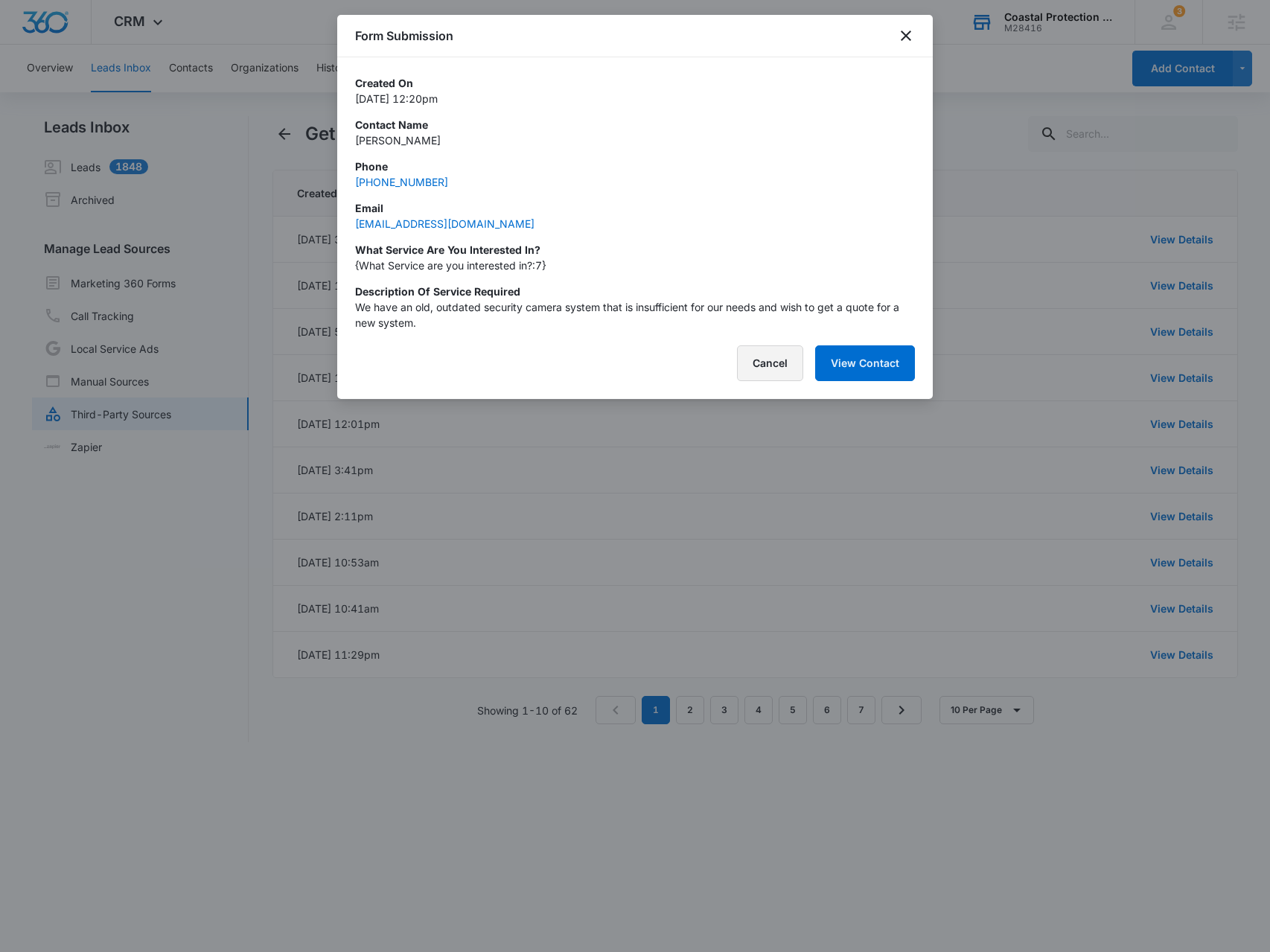
click at [780, 374] on button "Cancel" at bounding box center [770, 363] width 67 height 36
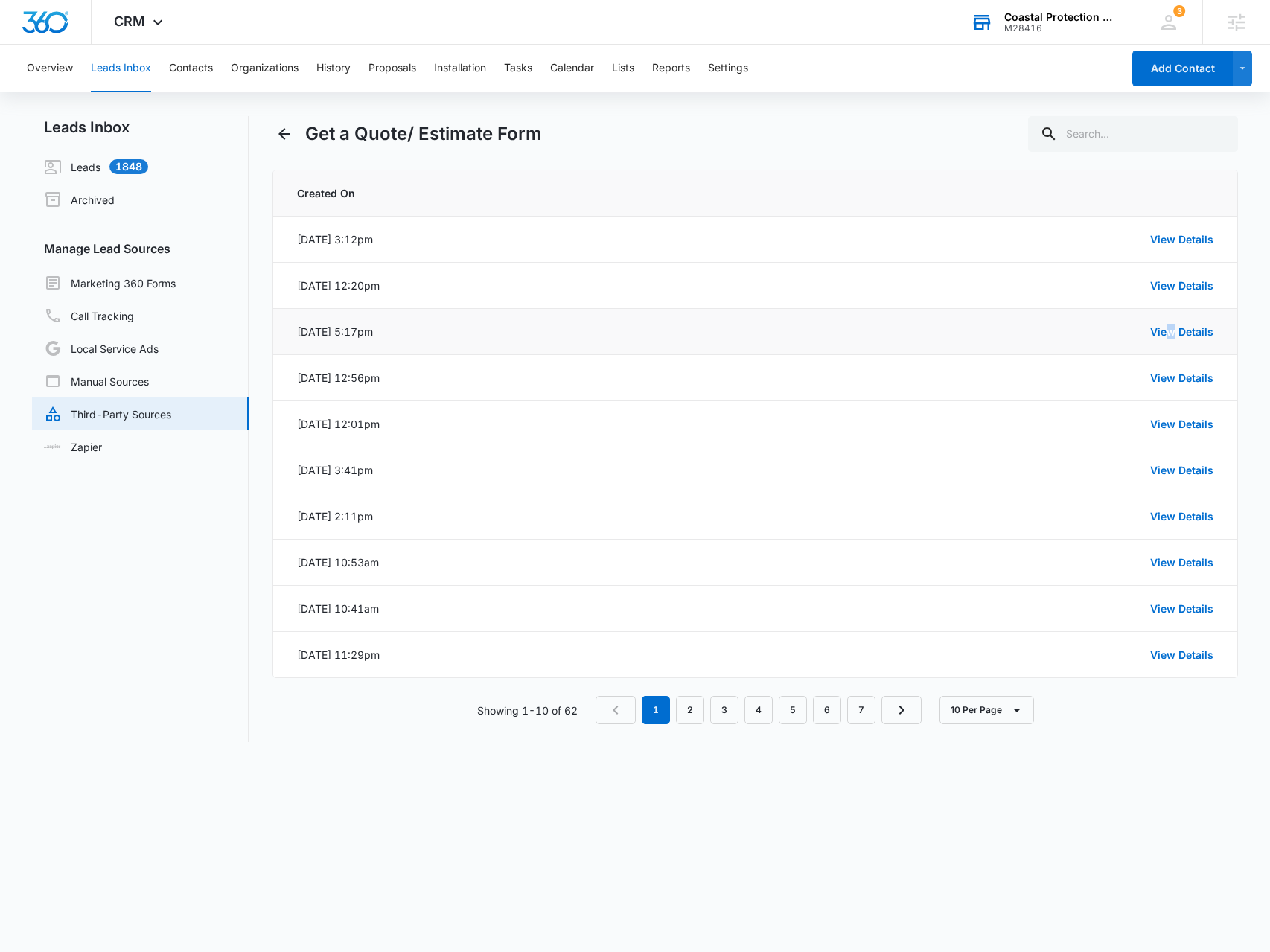
drag, startPoint x: 1170, startPoint y: 342, endPoint x: 1156, endPoint y: 341, distance: 14.0
click at [1173, 342] on td "View Details" at bounding box center [848, 332] width 779 height 46
click at [1161, 331] on link "View Details" at bounding box center [1181, 331] width 63 height 13
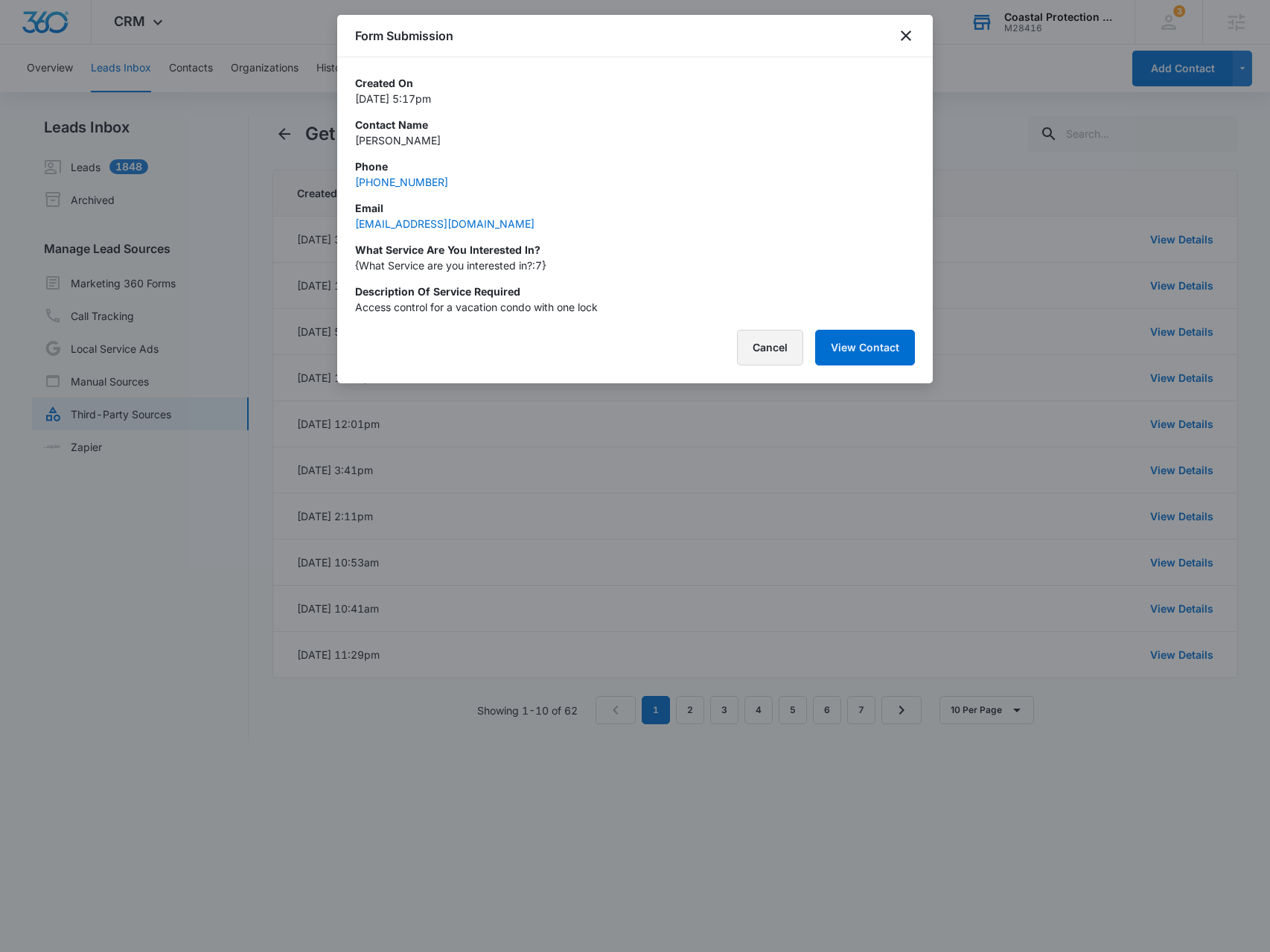
click at [779, 356] on button "Cancel" at bounding box center [770, 348] width 67 height 36
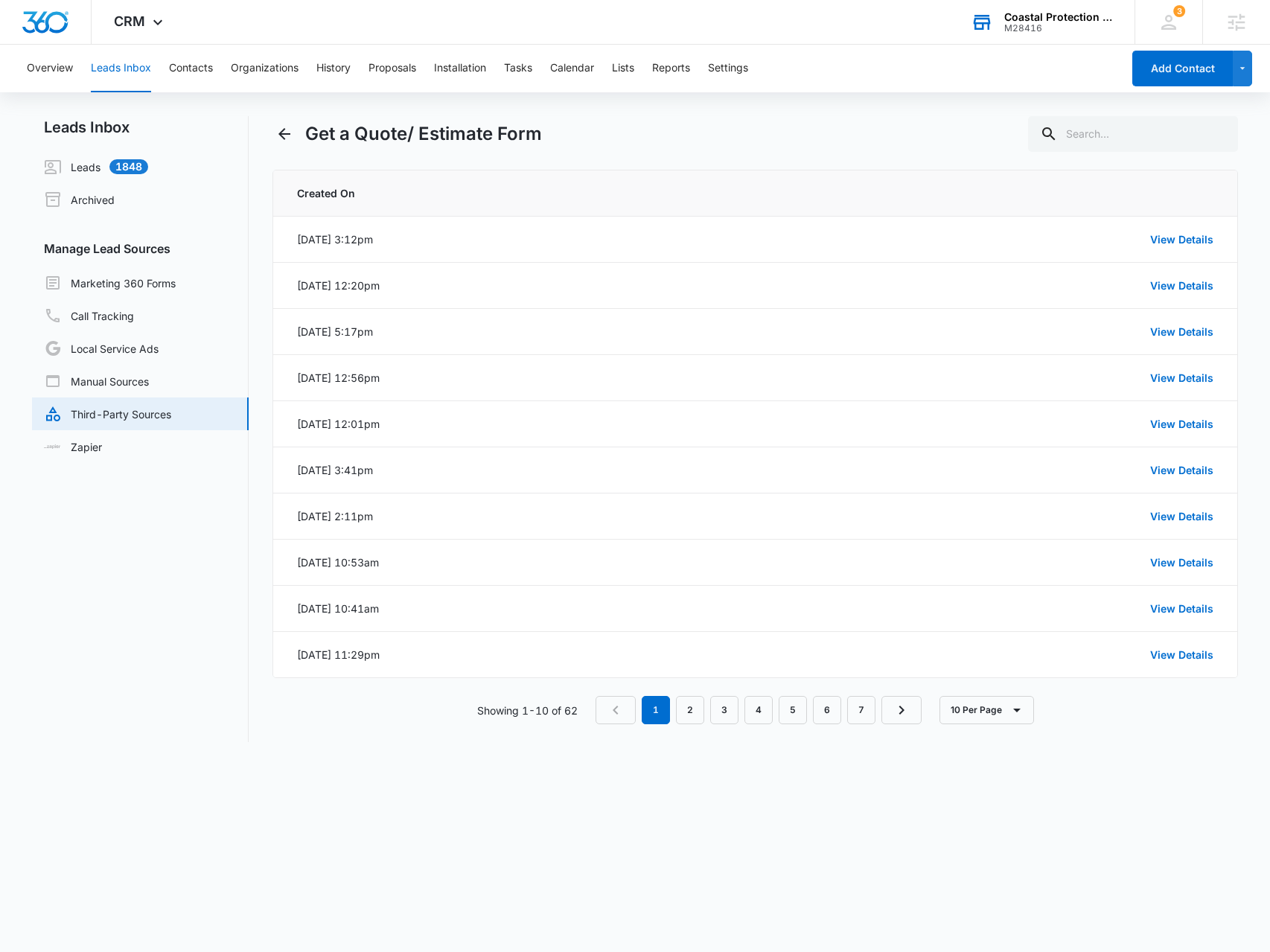
click at [260, 125] on div "Leads Inbox Leads 1848 Archived Manage Lead Sources Marketing 360 Forms Call Tr…" at bounding box center [635, 429] width 1207 height 626
click at [290, 131] on icon "Back" at bounding box center [284, 134] width 18 height 18
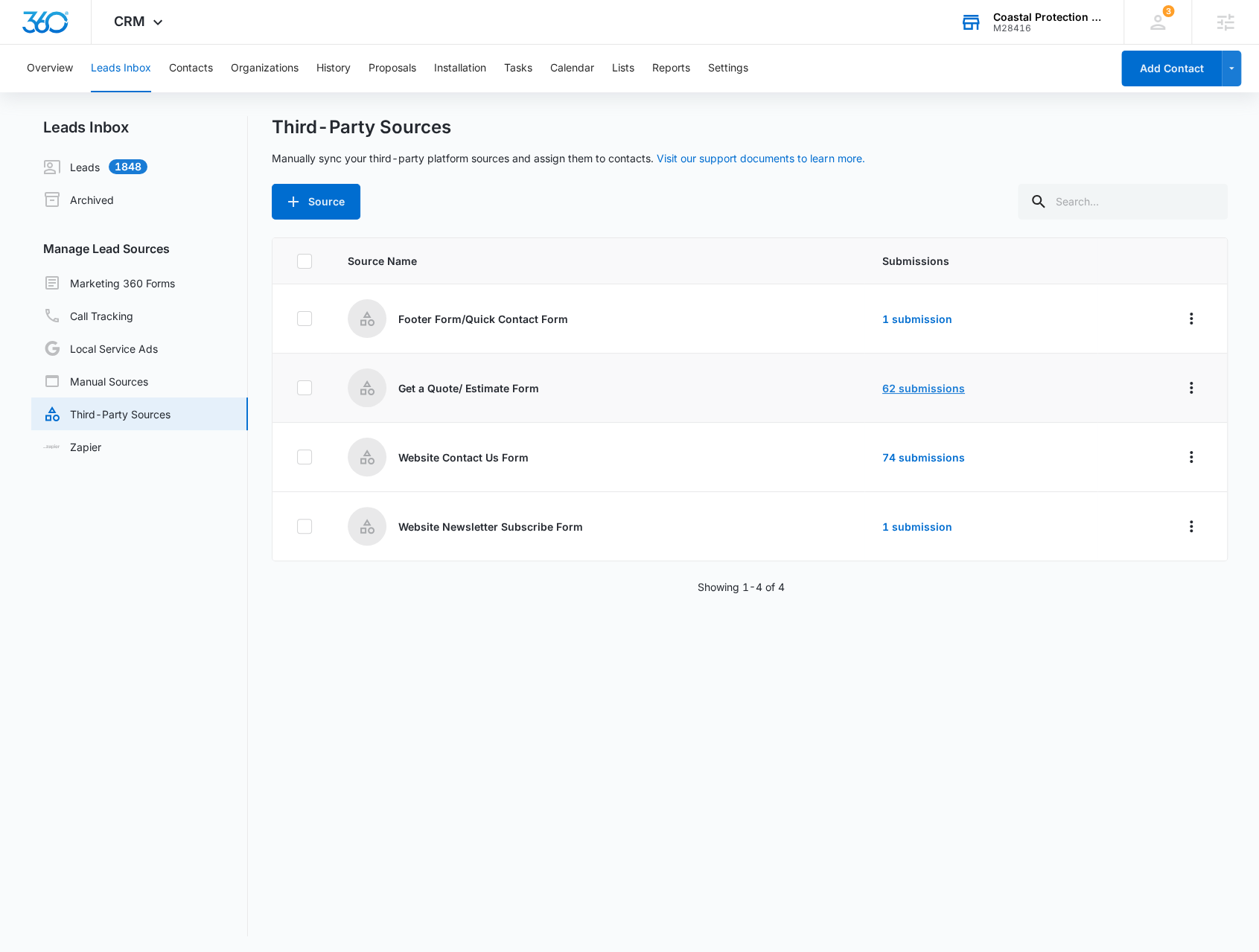
click at [917, 385] on link "62 submissions" at bounding box center [923, 388] width 83 height 13
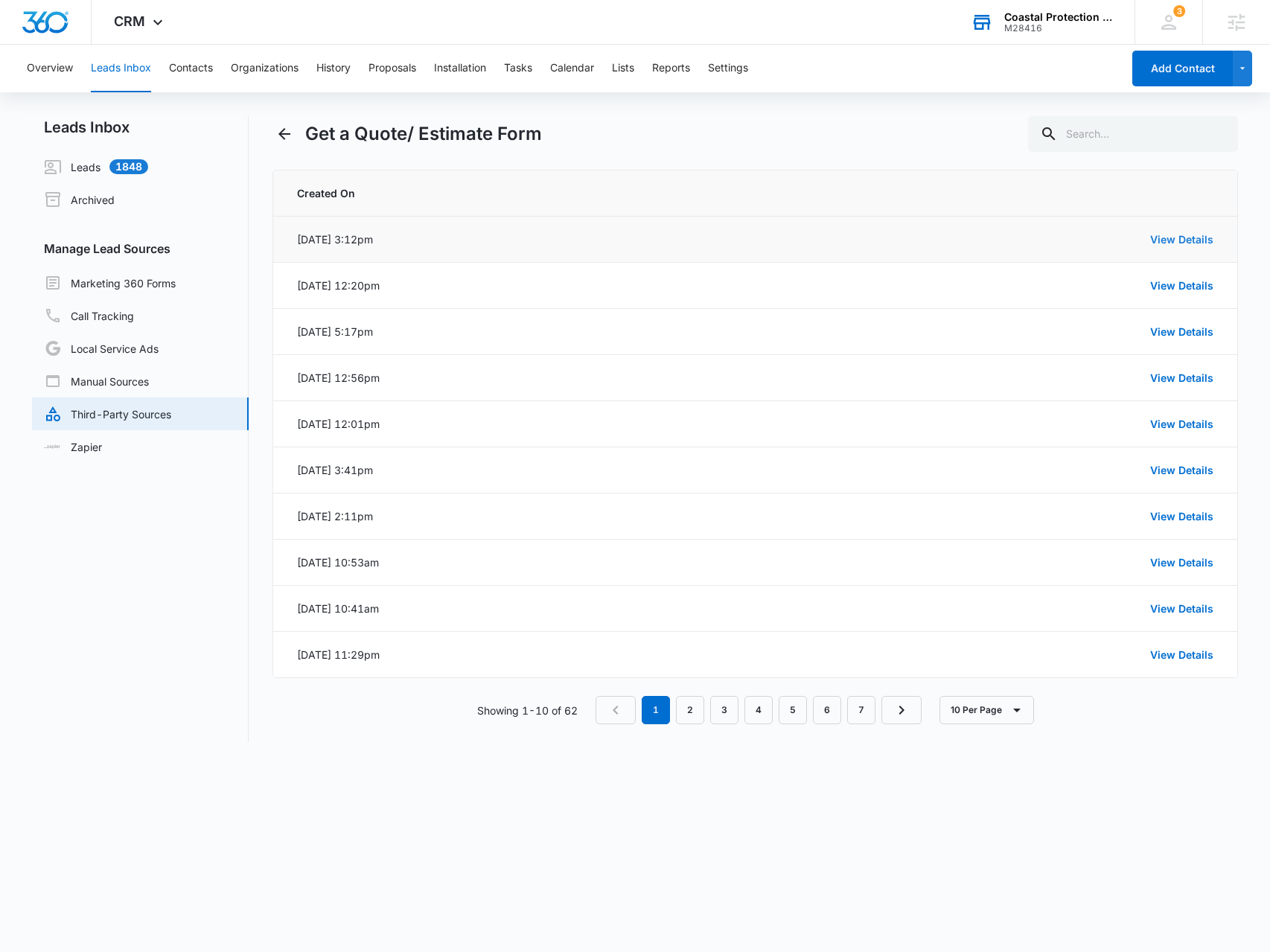
click at [1173, 244] on link "View Details" at bounding box center [1181, 239] width 63 height 13
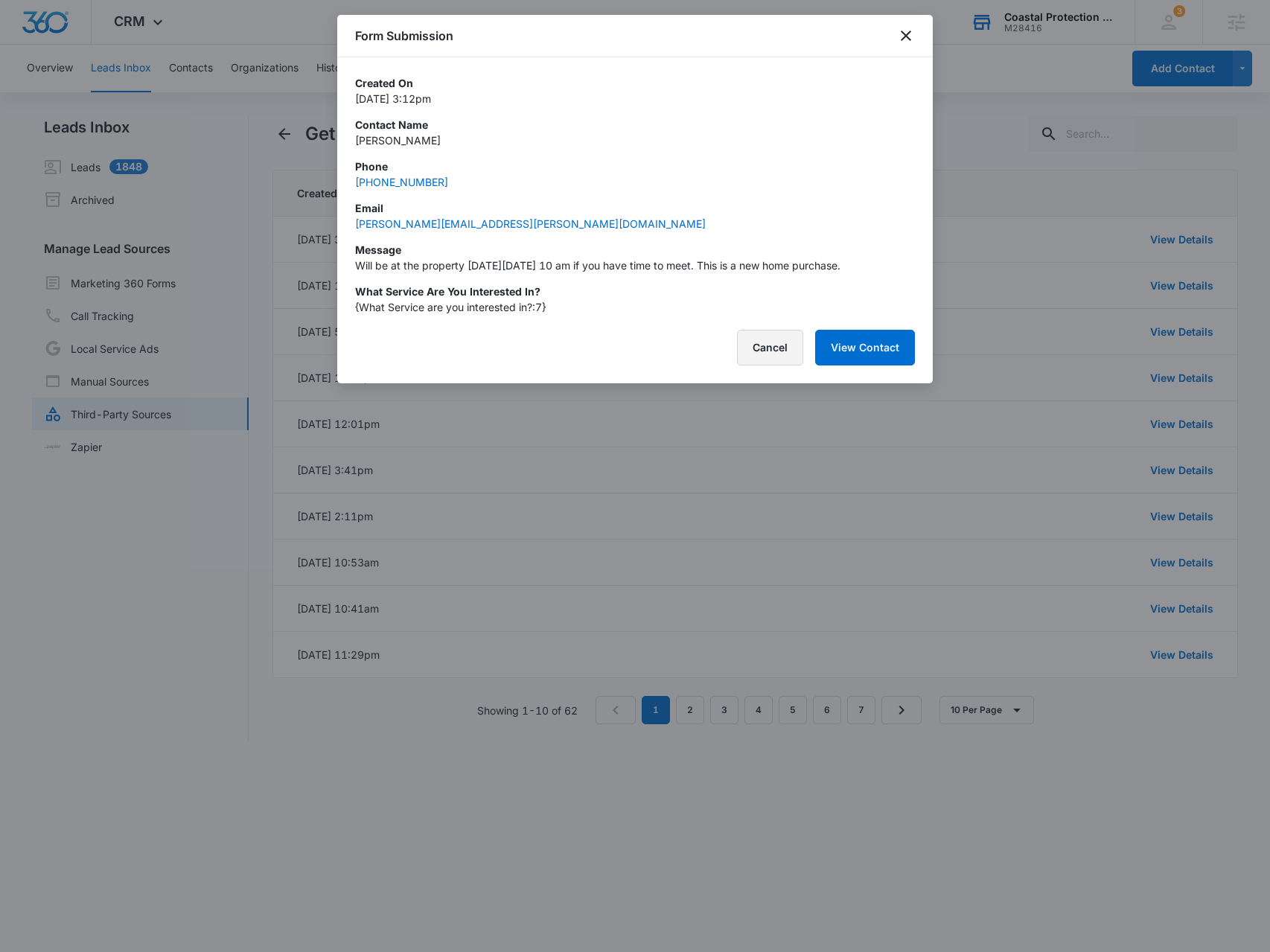
click at [797, 352] on button "Cancel" at bounding box center [770, 348] width 67 height 36
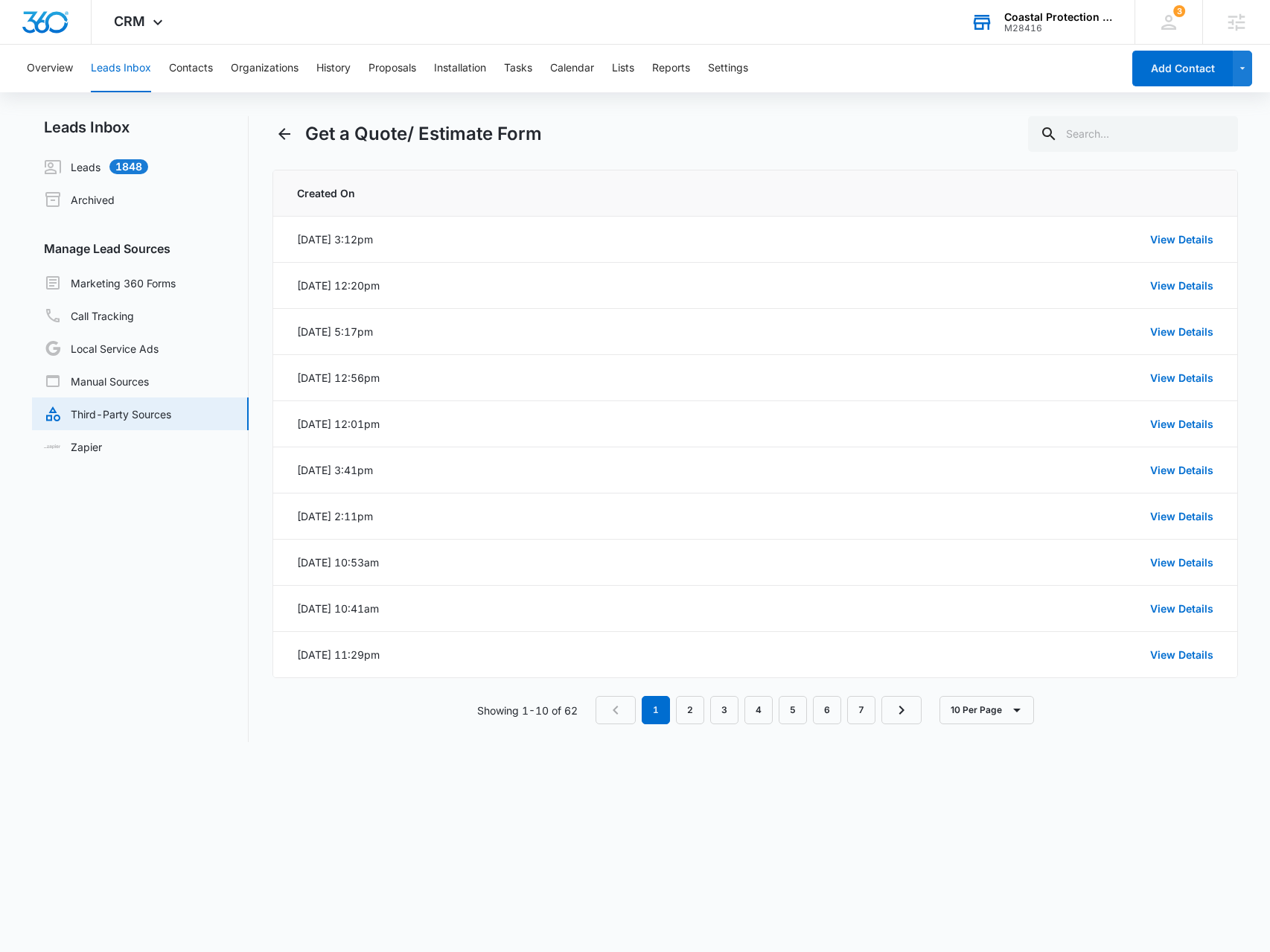
click at [304, 136] on div "Get a Quote/ Estimate Form" at bounding box center [407, 133] width 270 height 26
click at [277, 131] on icon "Back" at bounding box center [284, 134] width 18 height 18
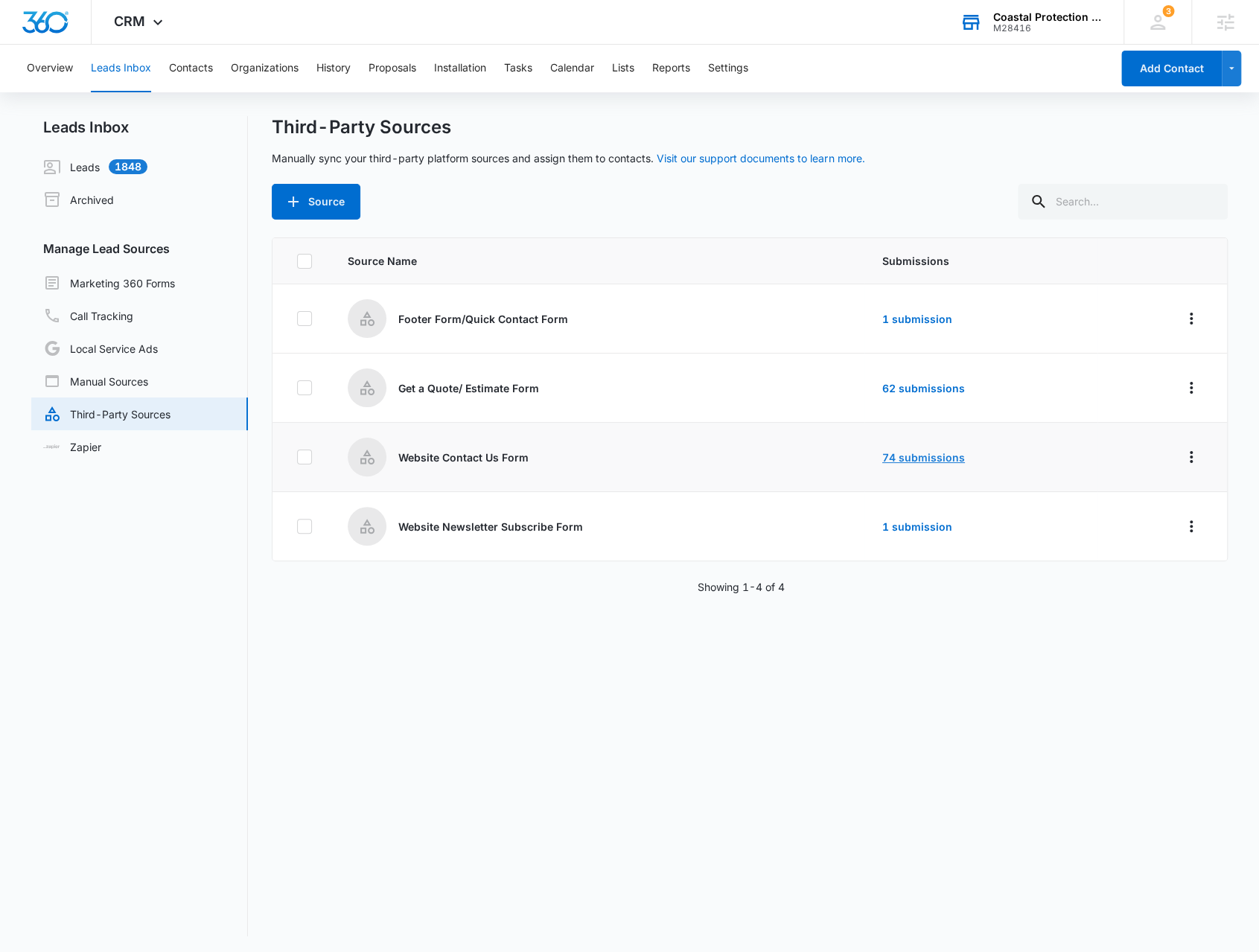
click at [890, 451] on link "74 submissions" at bounding box center [923, 457] width 83 height 13
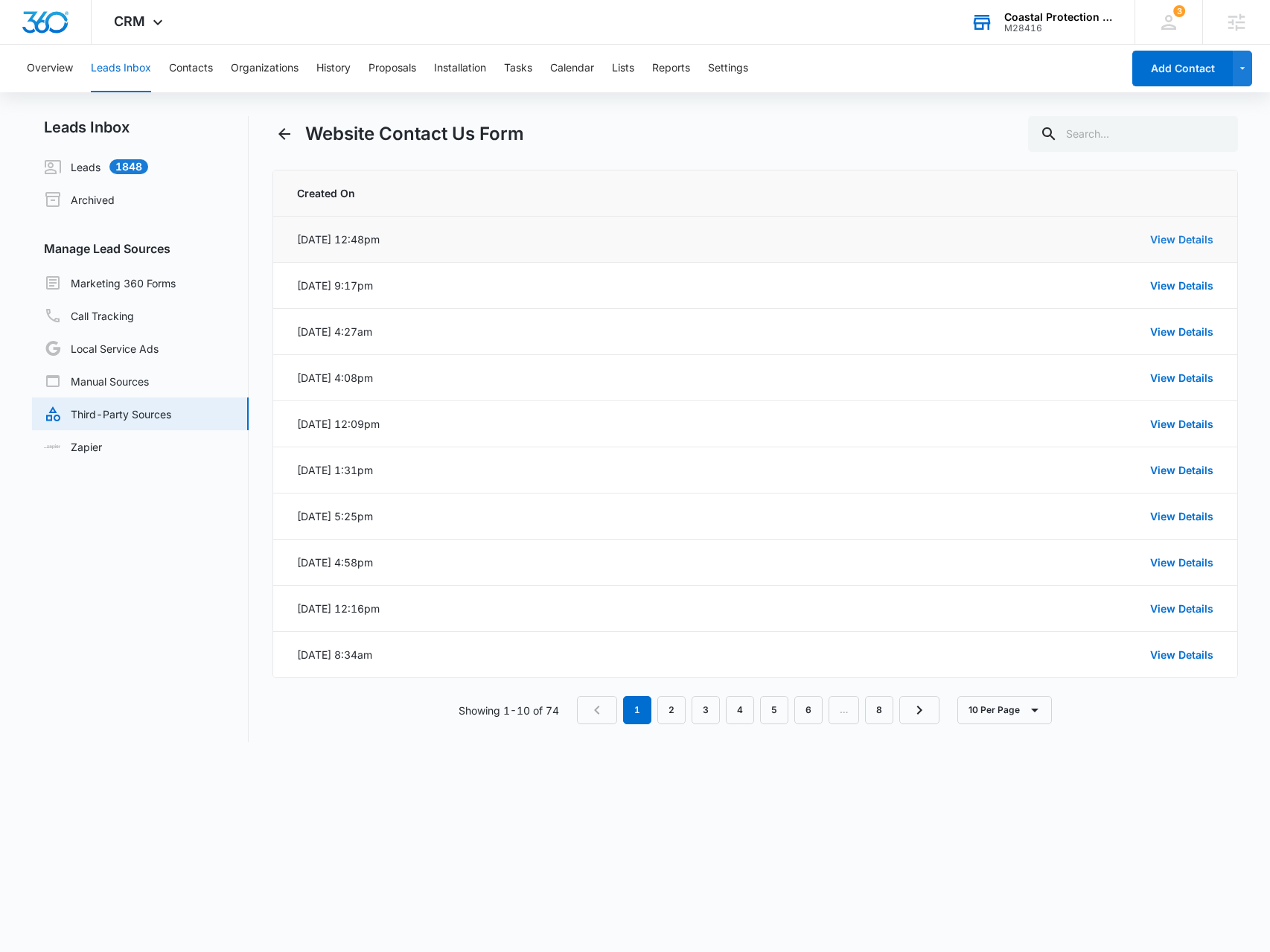
click at [1173, 242] on link "View Details" at bounding box center [1181, 239] width 63 height 13
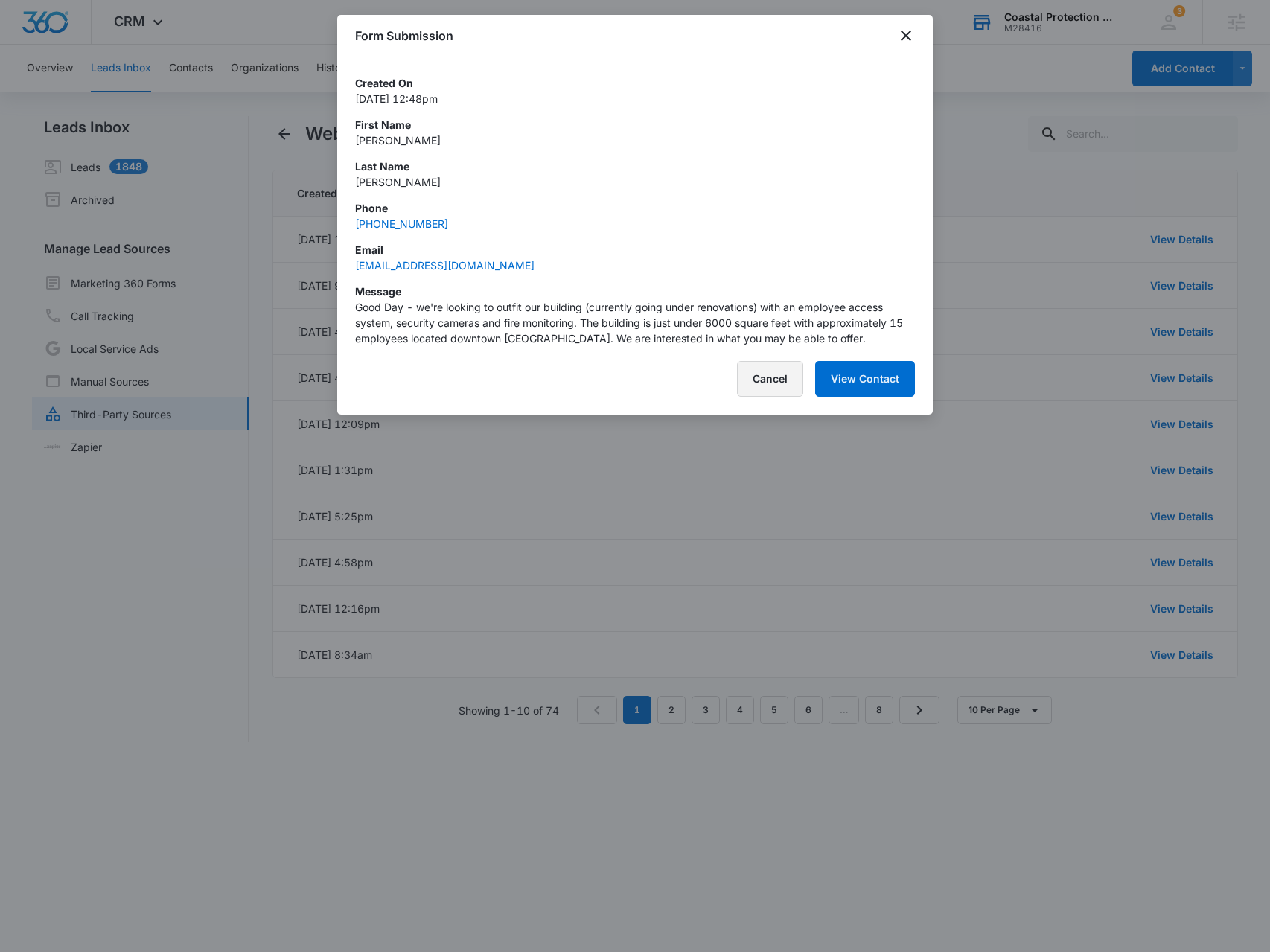
click at [788, 387] on button "Cancel" at bounding box center [770, 379] width 67 height 36
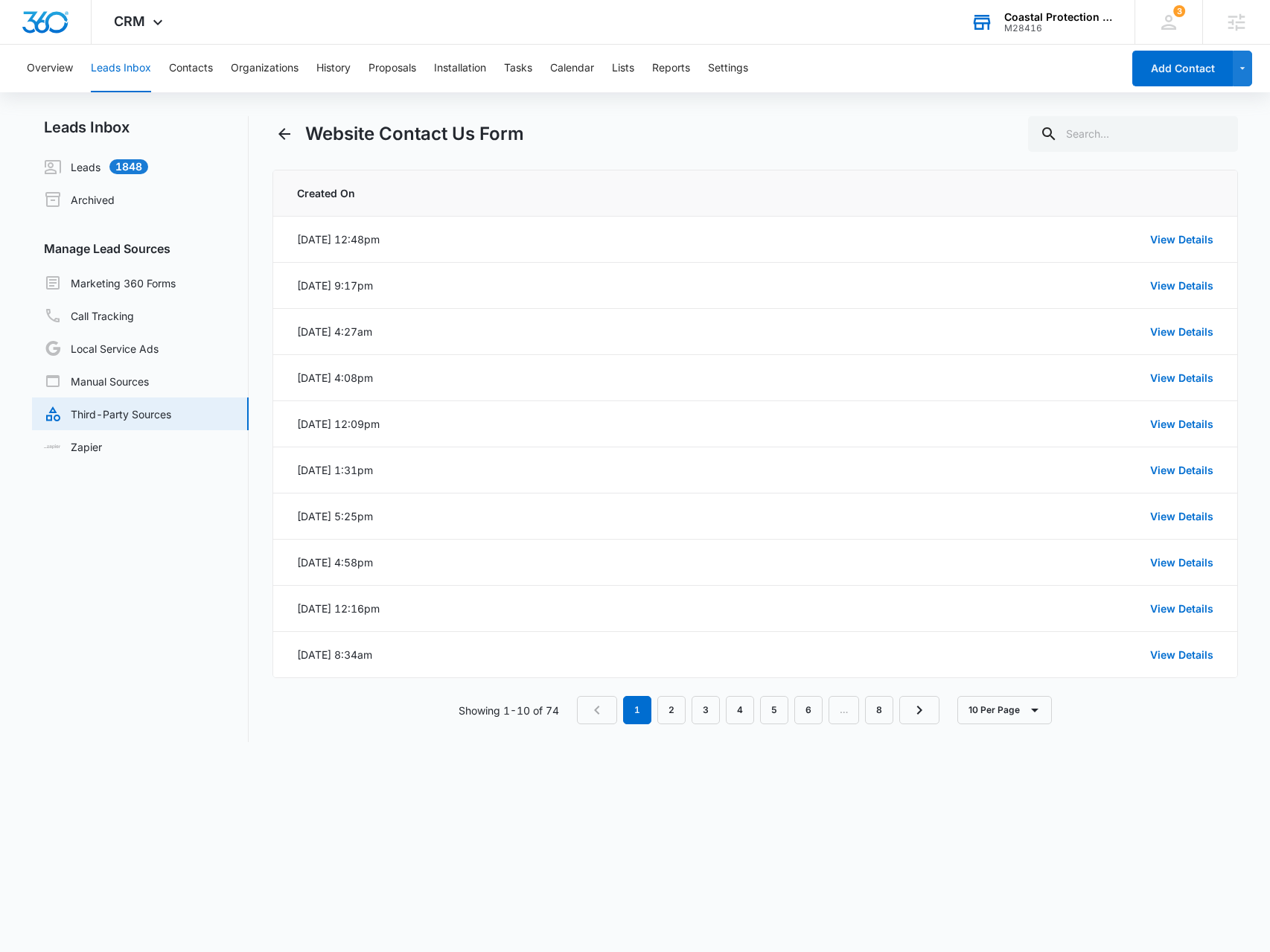
click at [166, 421] on link "Third-Party Sources" at bounding box center [107, 414] width 127 height 18
